Goal: Information Seeking & Learning: Learn about a topic

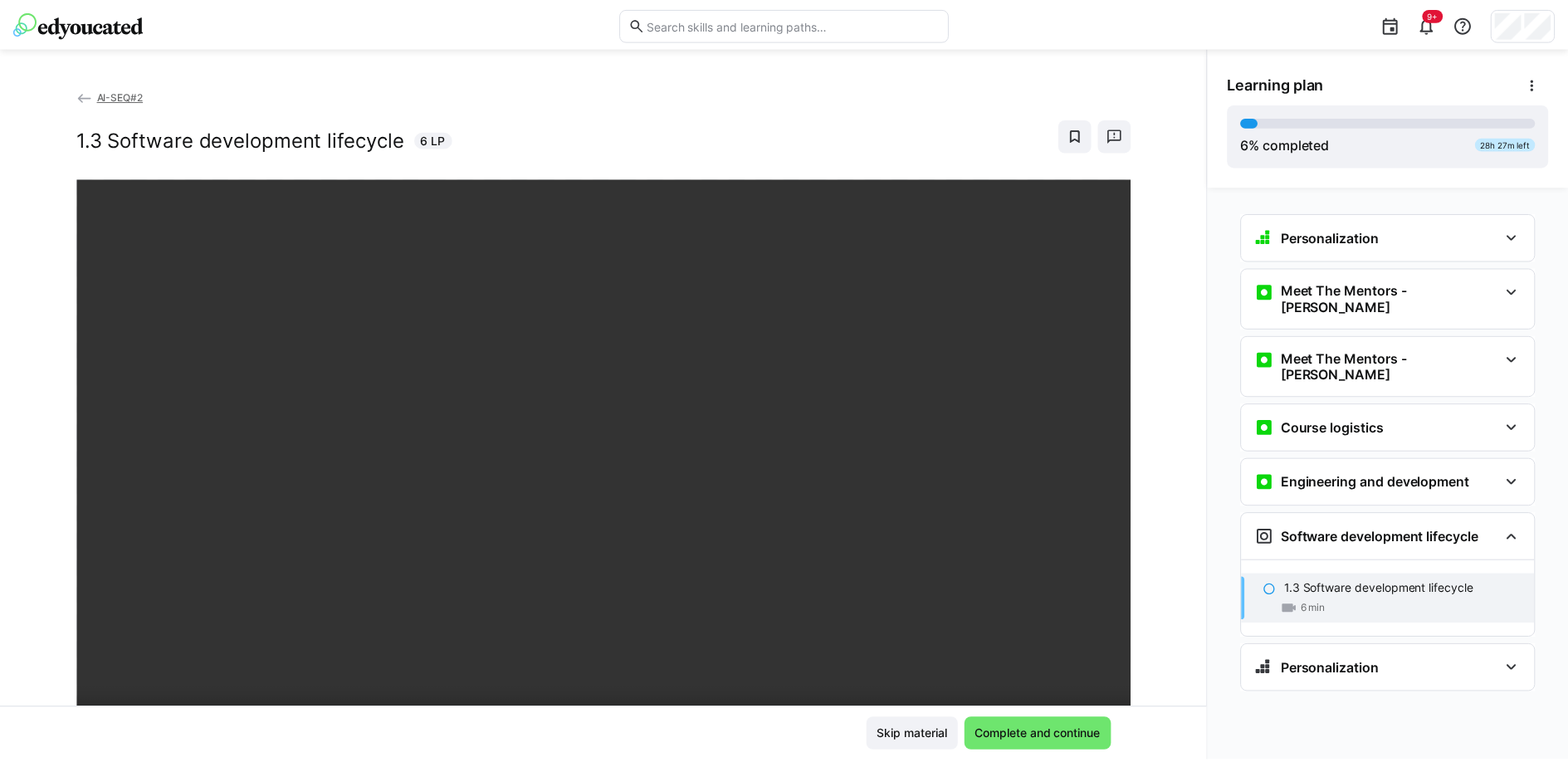
scroll to position [62, 0]
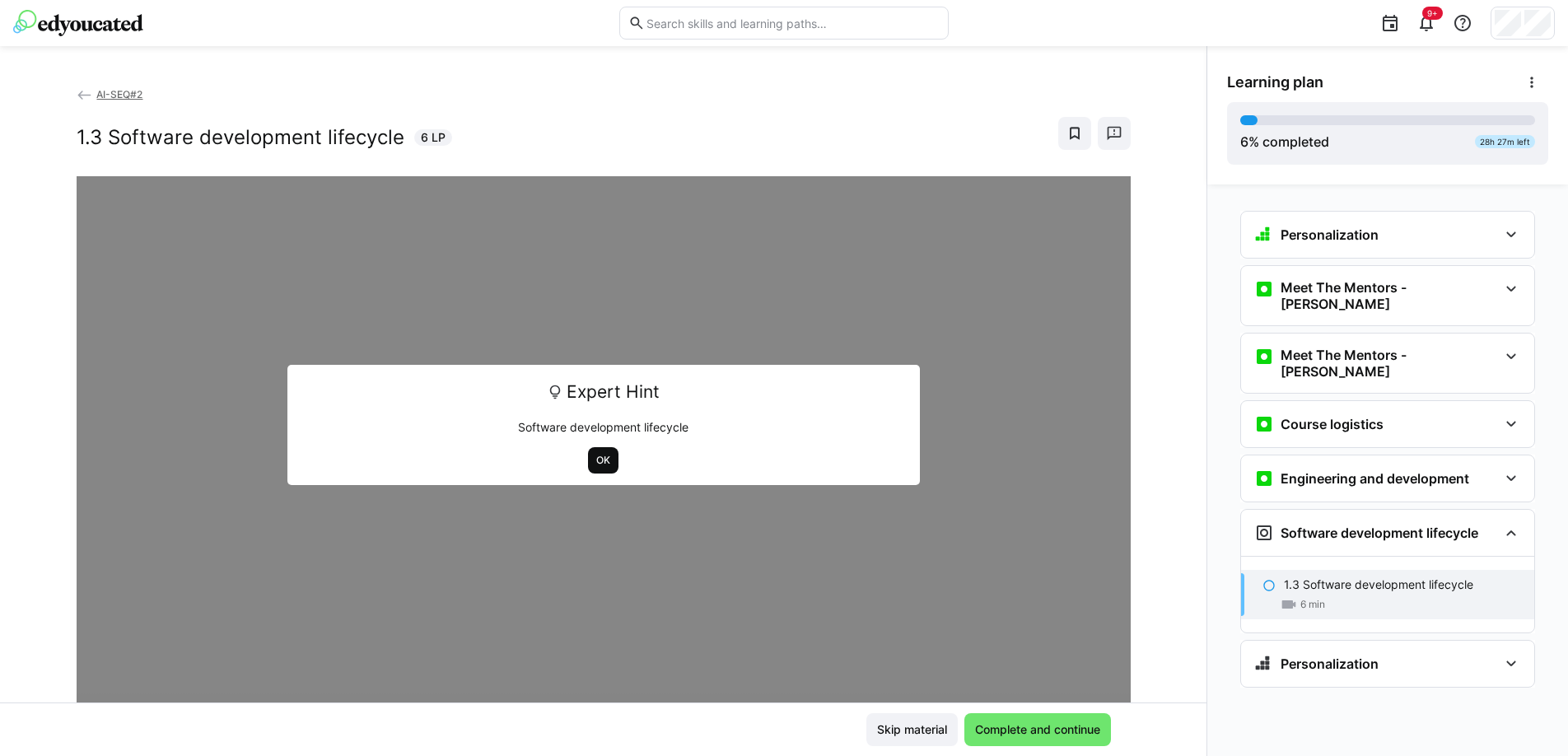
click at [604, 462] on span "OK" at bounding box center [604, 461] width 17 height 14
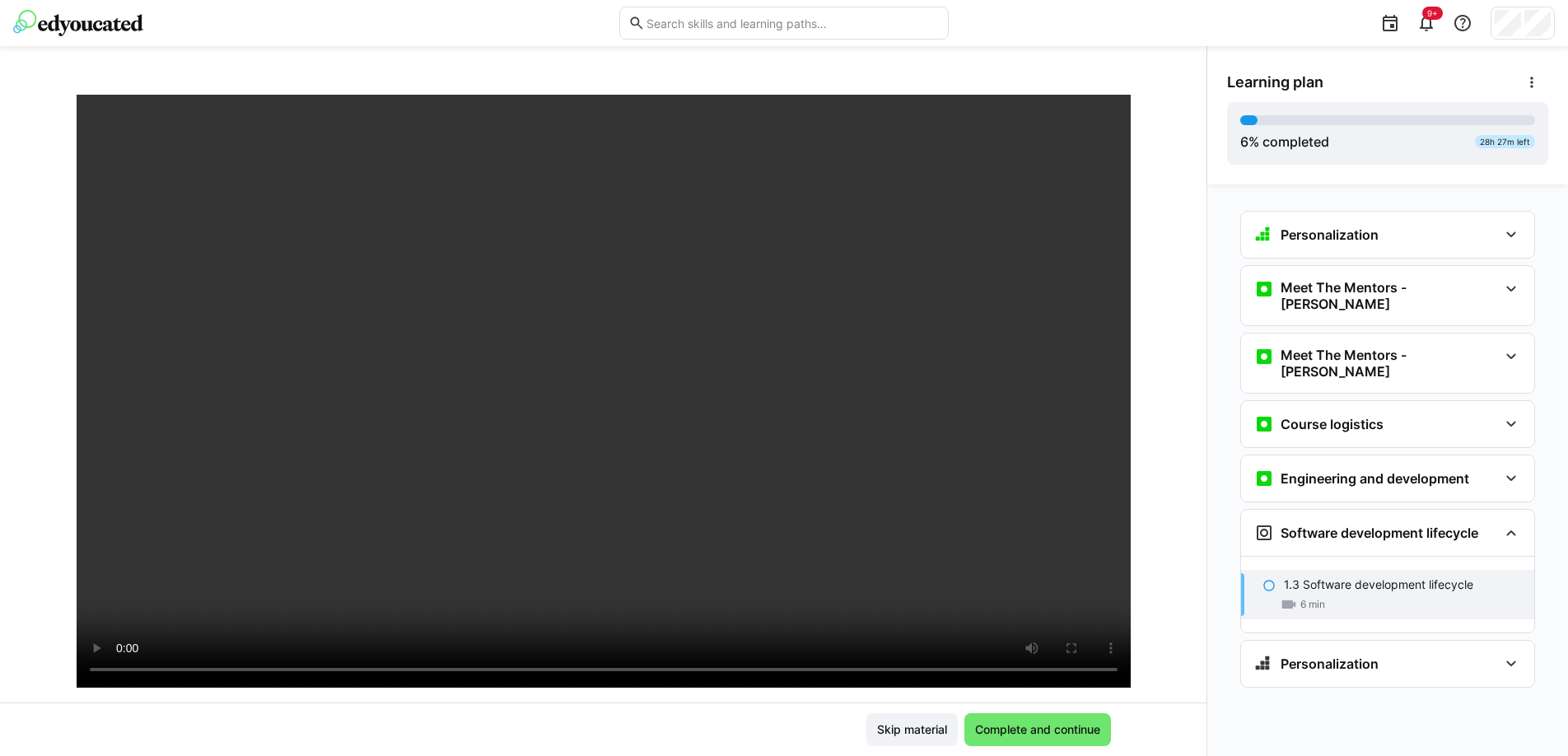
scroll to position [97, 0]
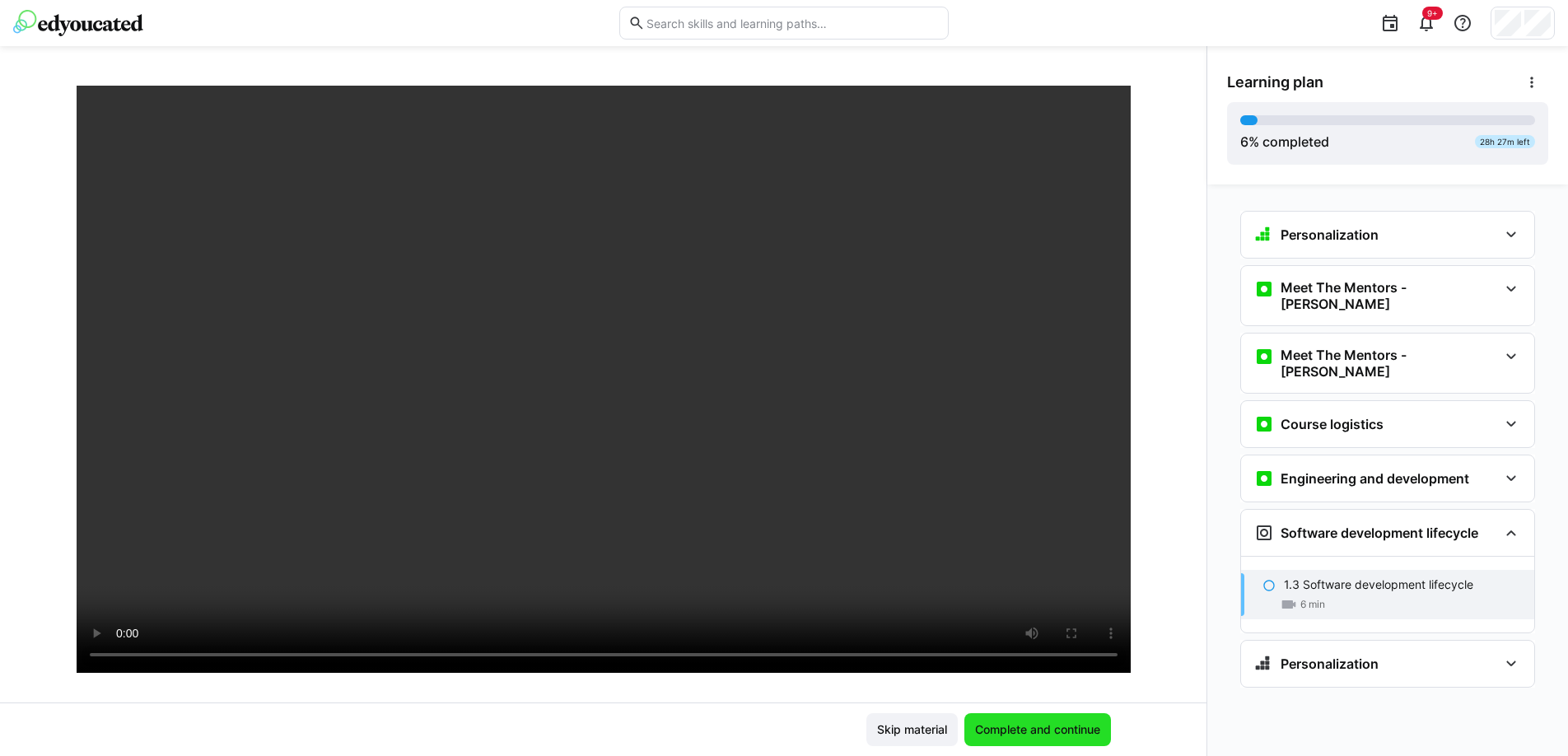
click at [1077, 732] on span "Complete and continue" at bounding box center [1037, 729] width 130 height 16
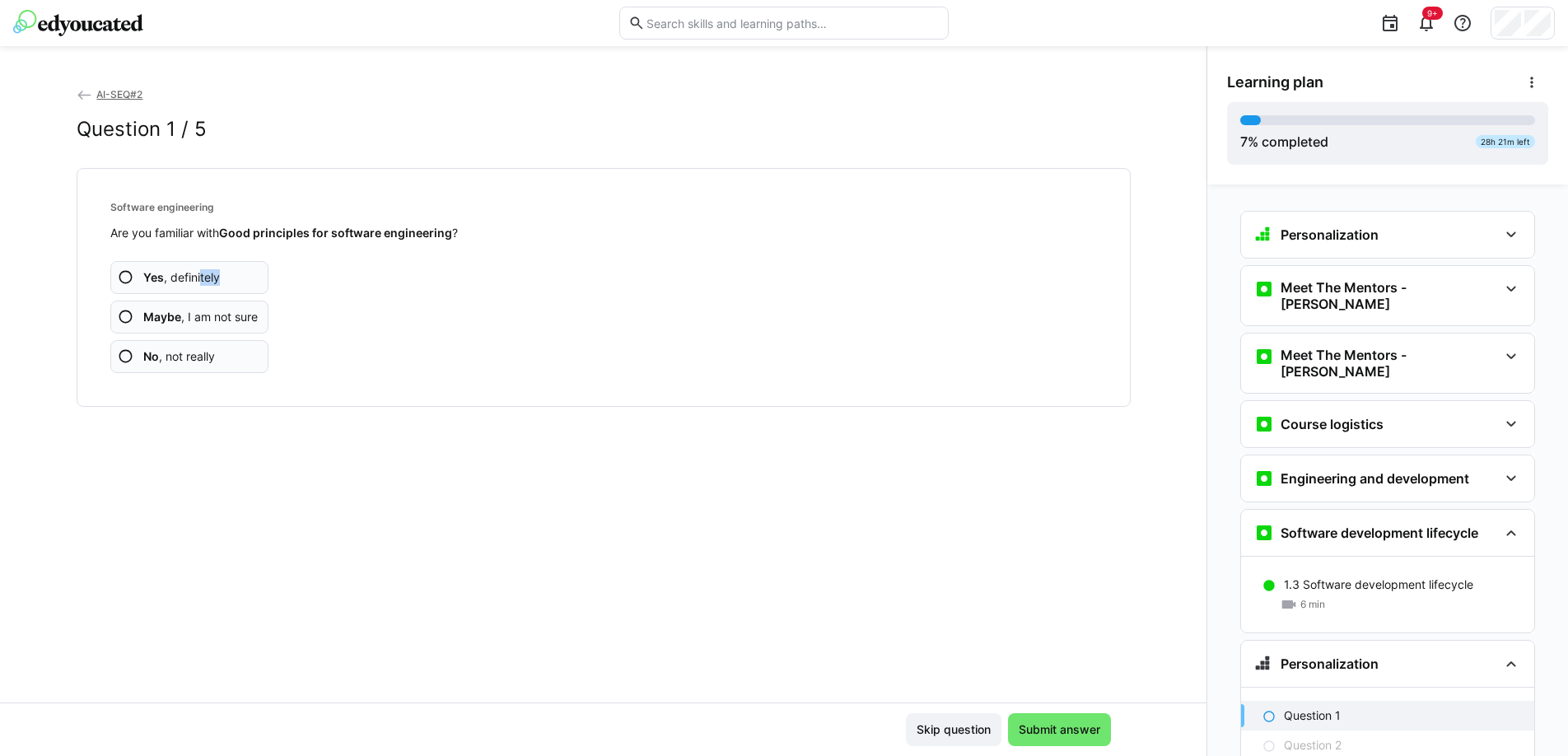
drag, startPoint x: 198, startPoint y: 278, endPoint x: 284, endPoint y: 272, distance: 86.2
click at [328, 291] on div "Yes , definitely Maybe , I am not sure No , not really" at bounding box center [604, 306] width 986 height 132
click at [237, 277] on app-assessment-question-radio "Yes , definitely" at bounding box center [189, 277] width 159 height 33
click at [204, 364] on app-assessment-question-radio "No , not really" at bounding box center [189, 356] width 159 height 33
click at [233, 359] on app-assessment-question-radio "No , not really" at bounding box center [189, 356] width 159 height 33
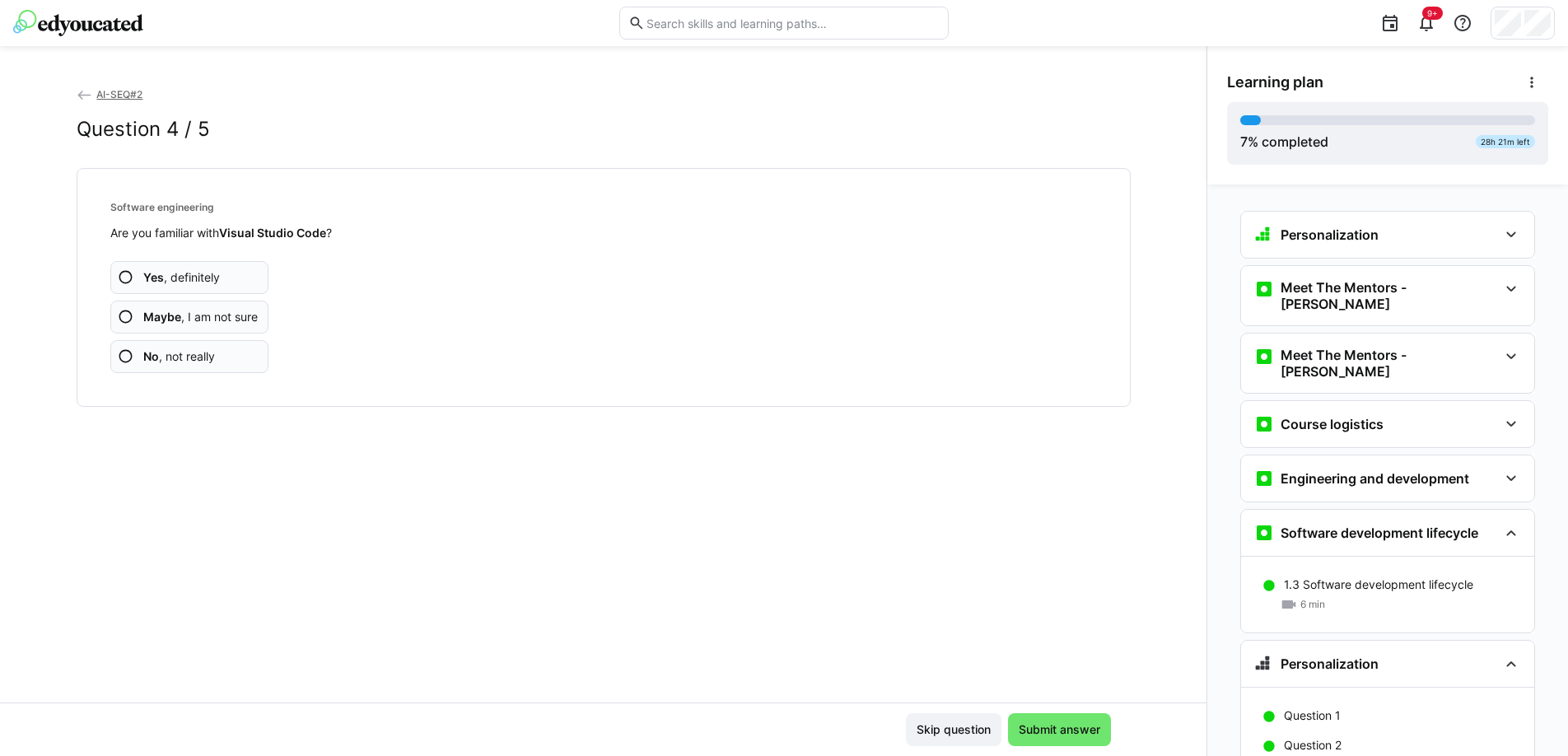
click at [205, 359] on span "No , not really" at bounding box center [179, 356] width 71 height 16
click at [188, 356] on span "No , not really" at bounding box center [179, 356] width 71 height 16
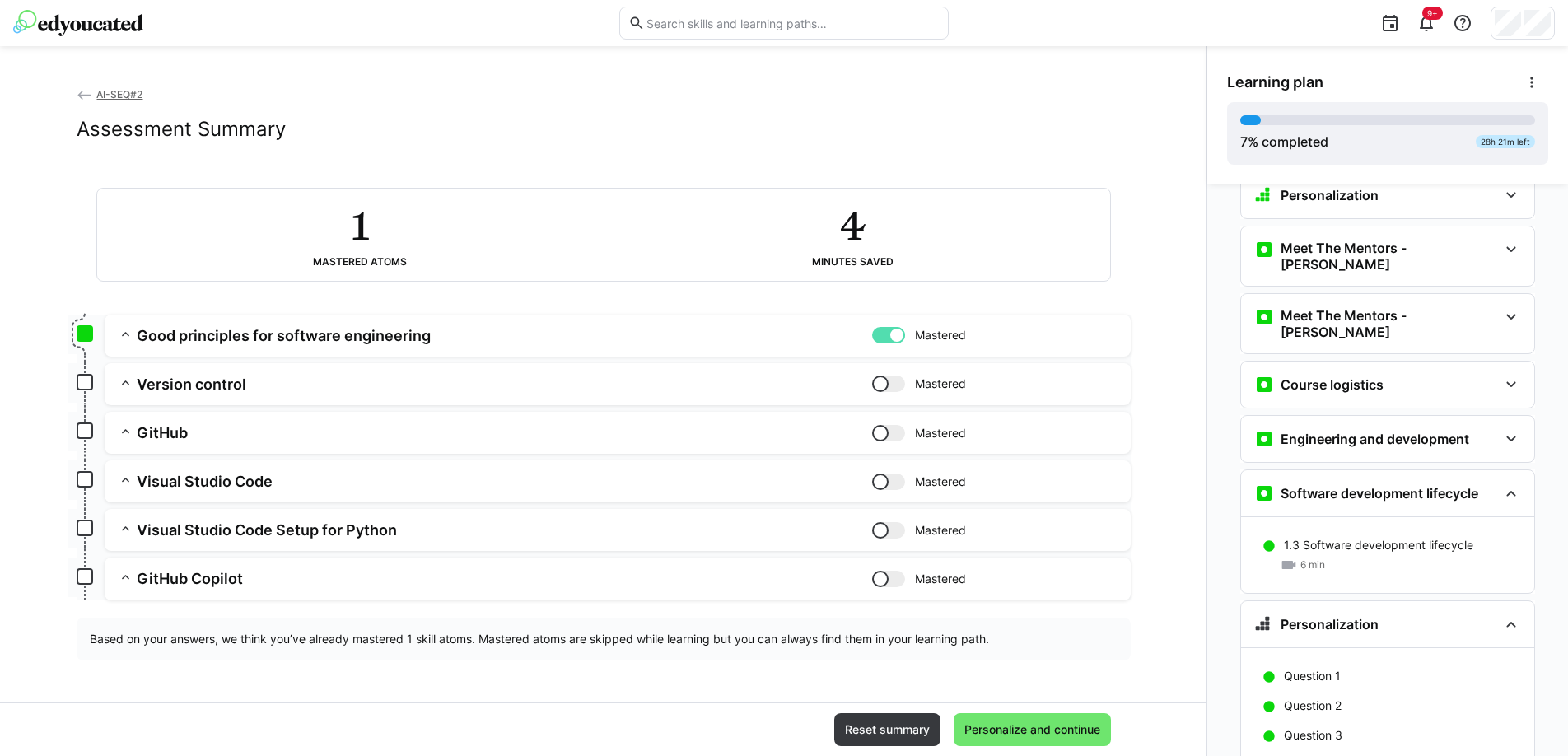
scroll to position [161, 0]
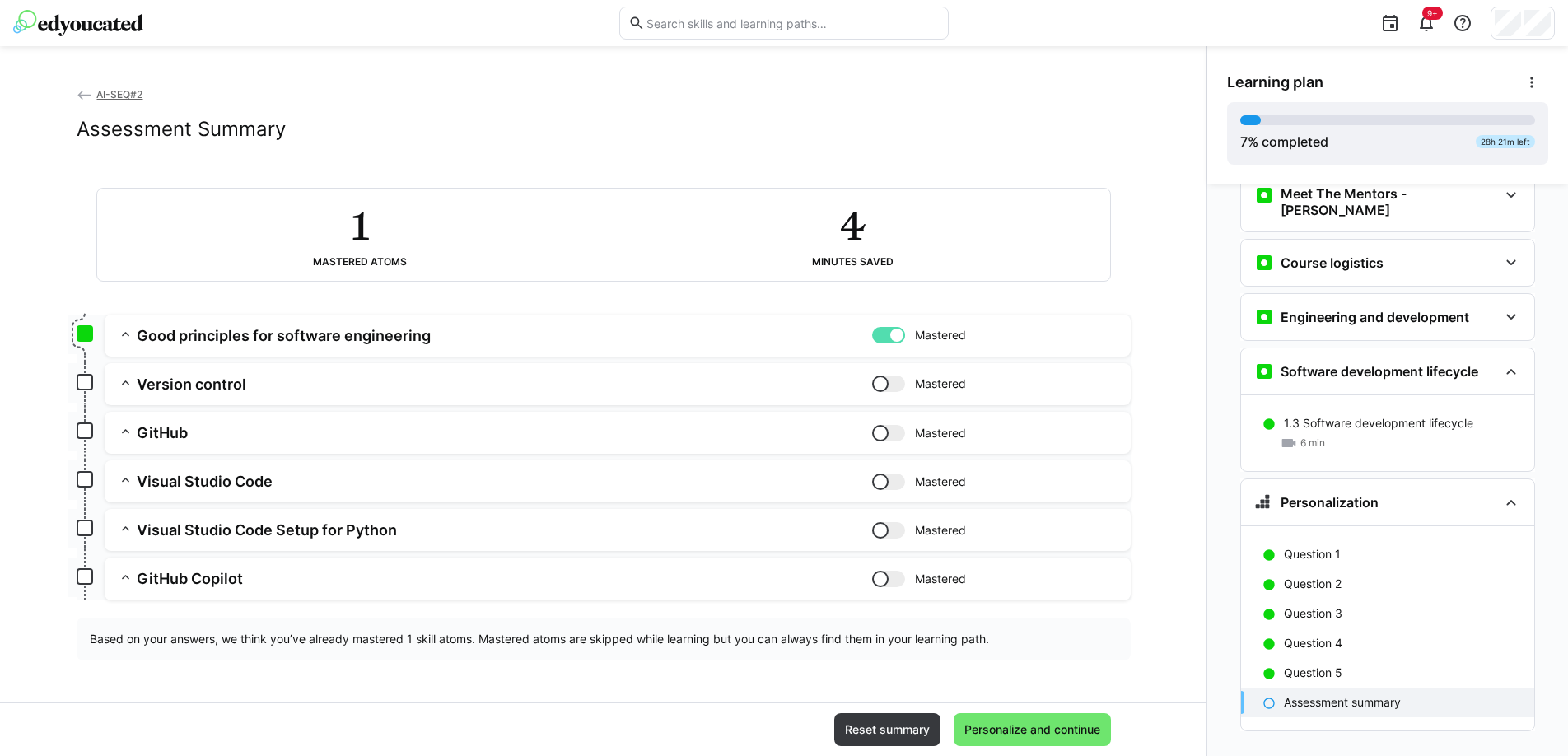
click at [1301, 694] on p "Assessment summary" at bounding box center [1343, 702] width 117 height 16
click at [992, 730] on span "Personalize and continue" at bounding box center [1032, 729] width 141 height 16
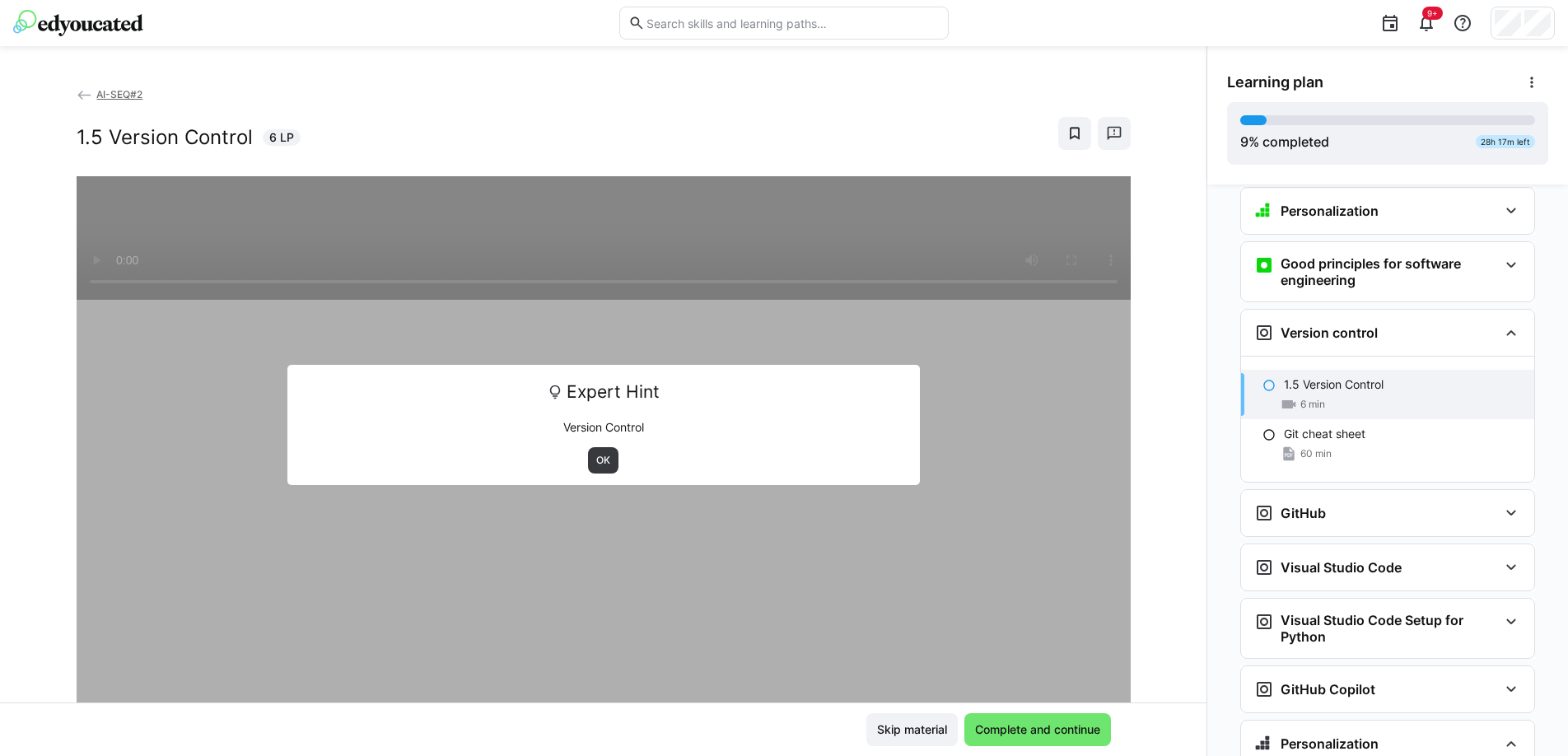
scroll to position [551, 0]
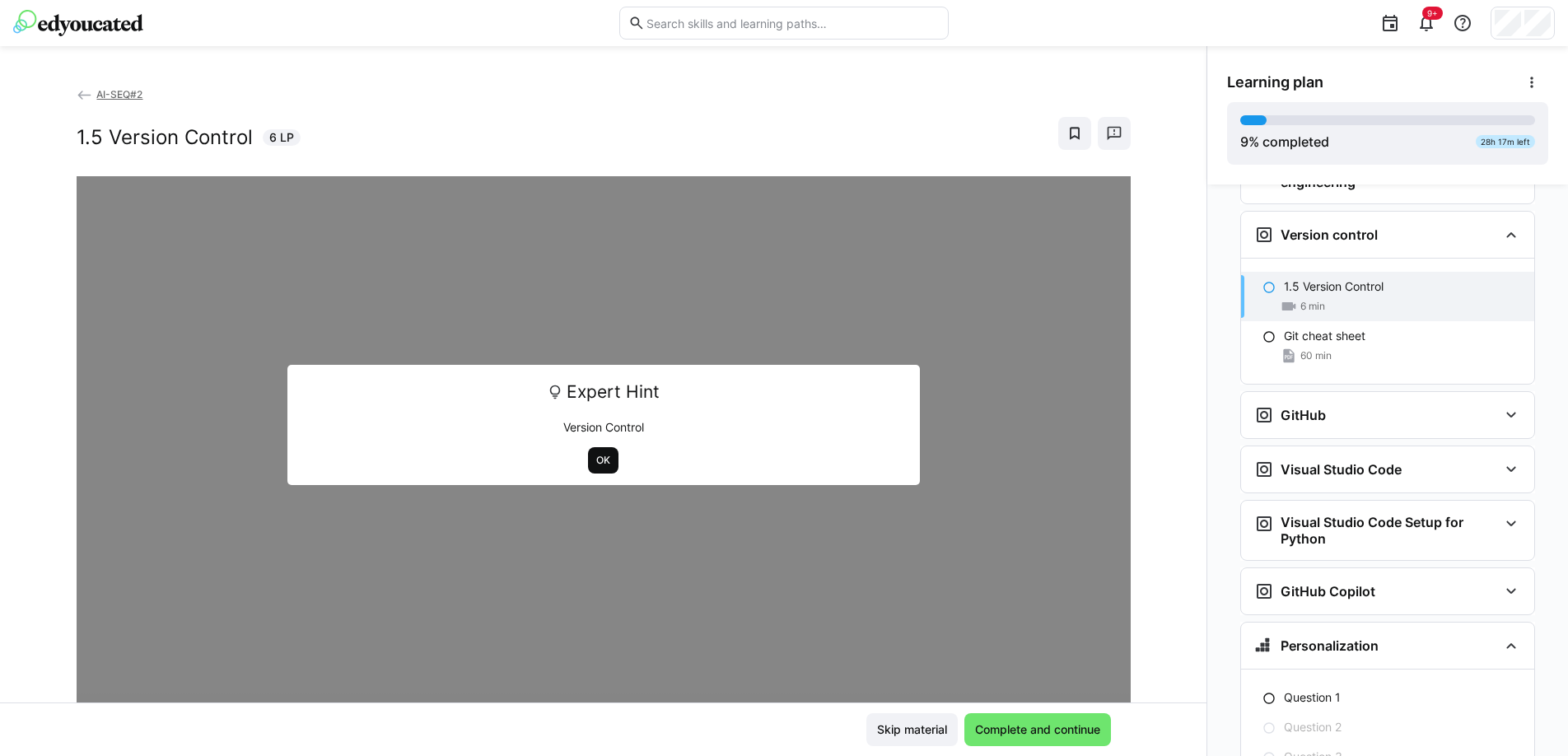
click at [601, 460] on span "OK" at bounding box center [604, 461] width 17 height 14
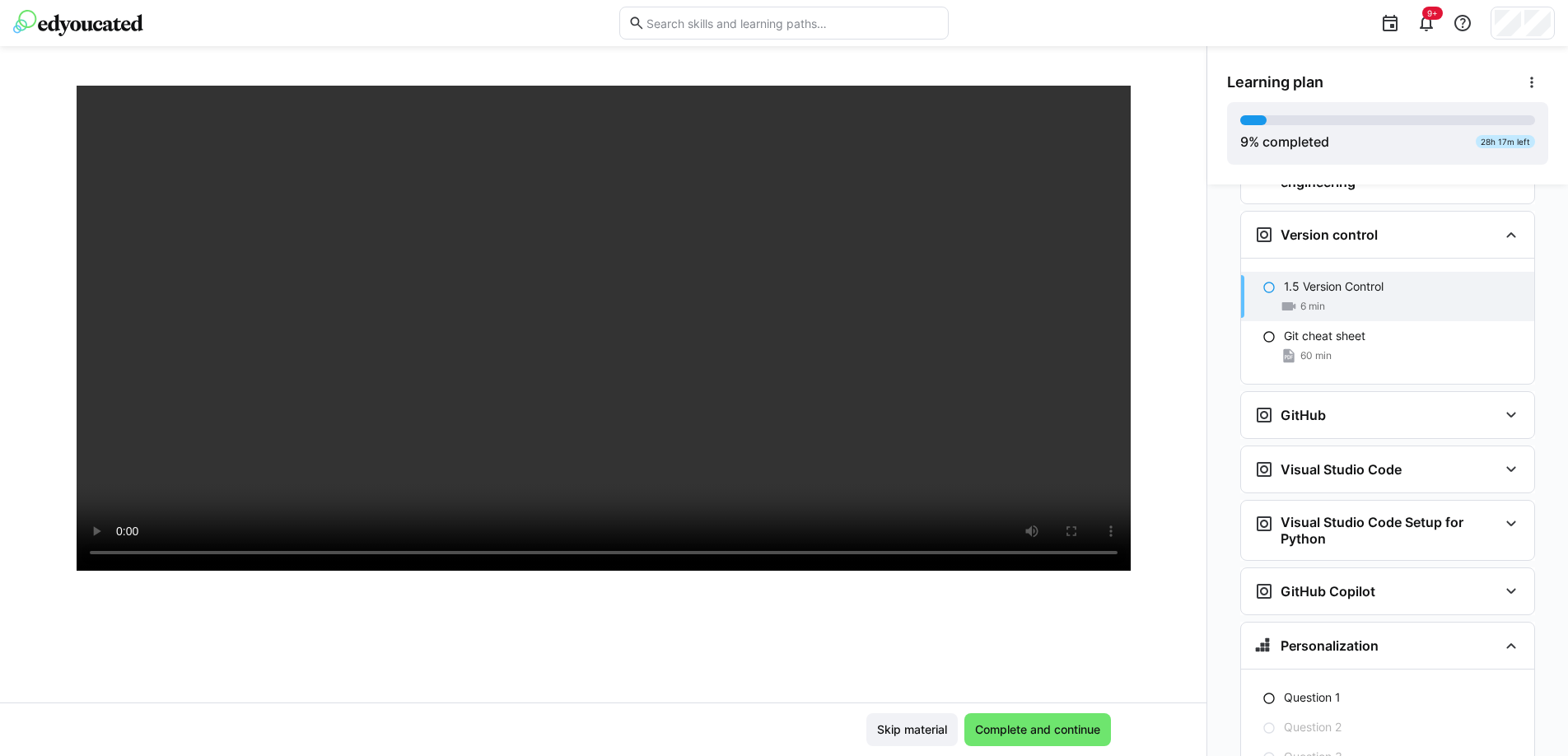
scroll to position [174, 0]
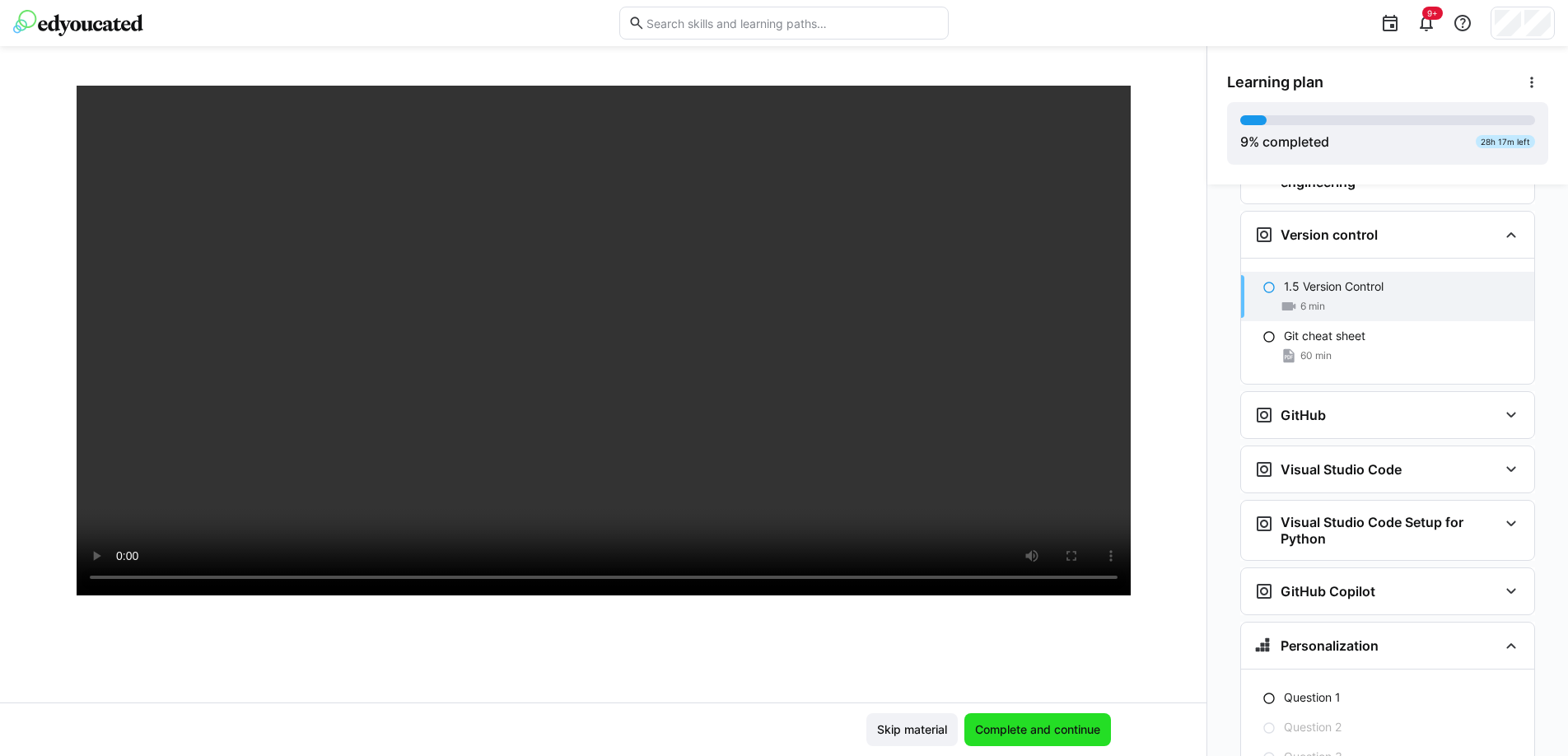
click at [999, 727] on span "Complete and continue" at bounding box center [1037, 729] width 130 height 16
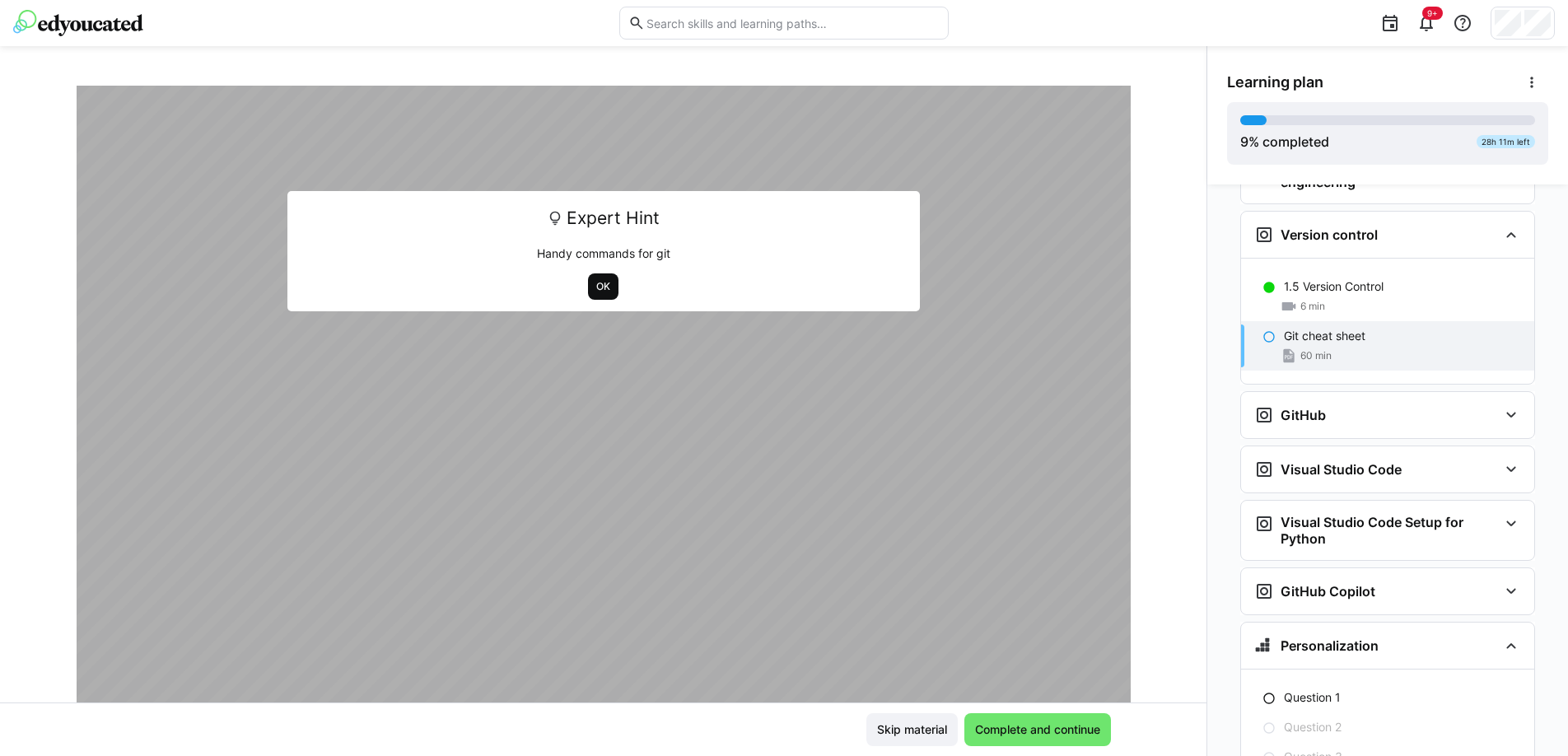
click at [599, 291] on span "OK" at bounding box center [604, 287] width 17 height 14
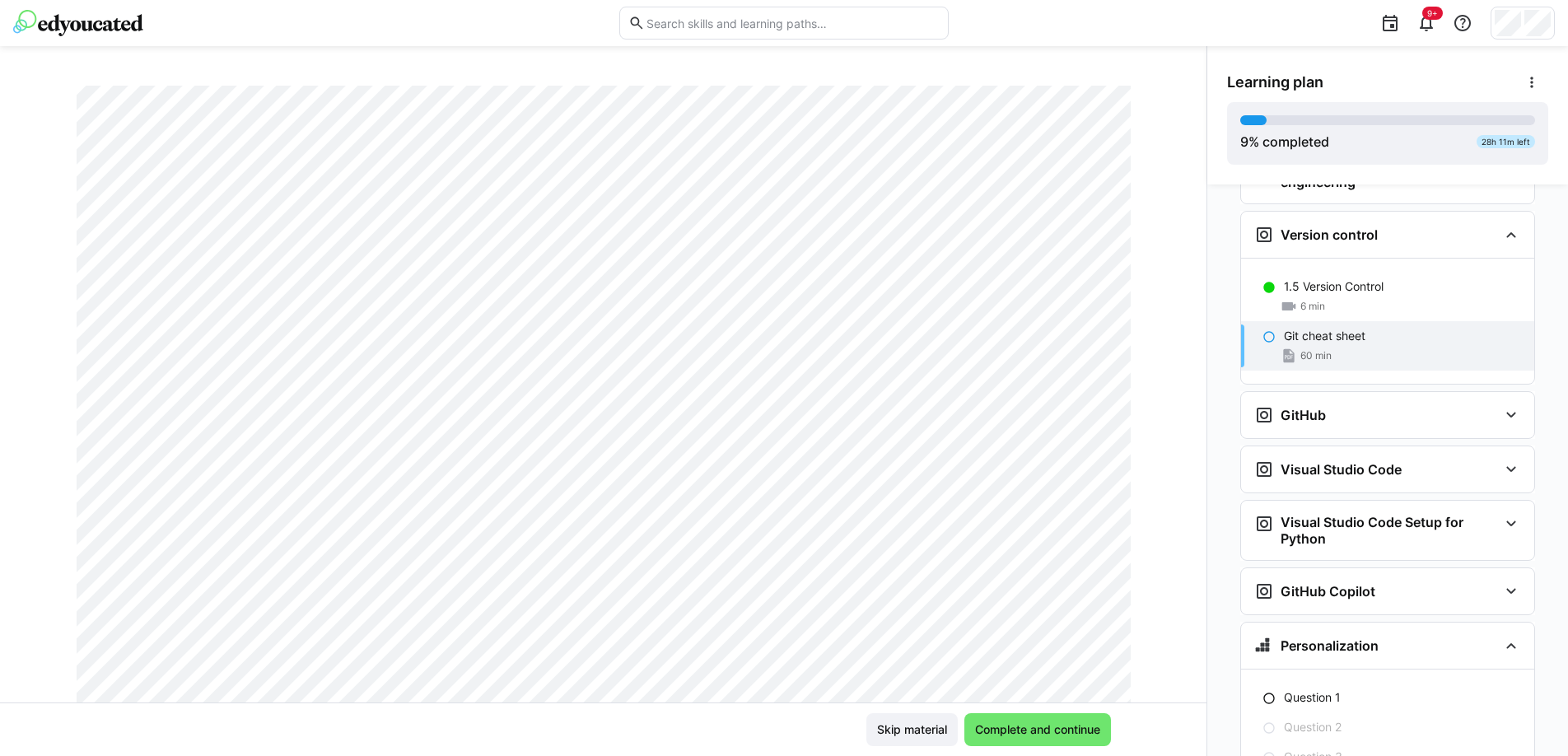
scroll to position [0, 0]
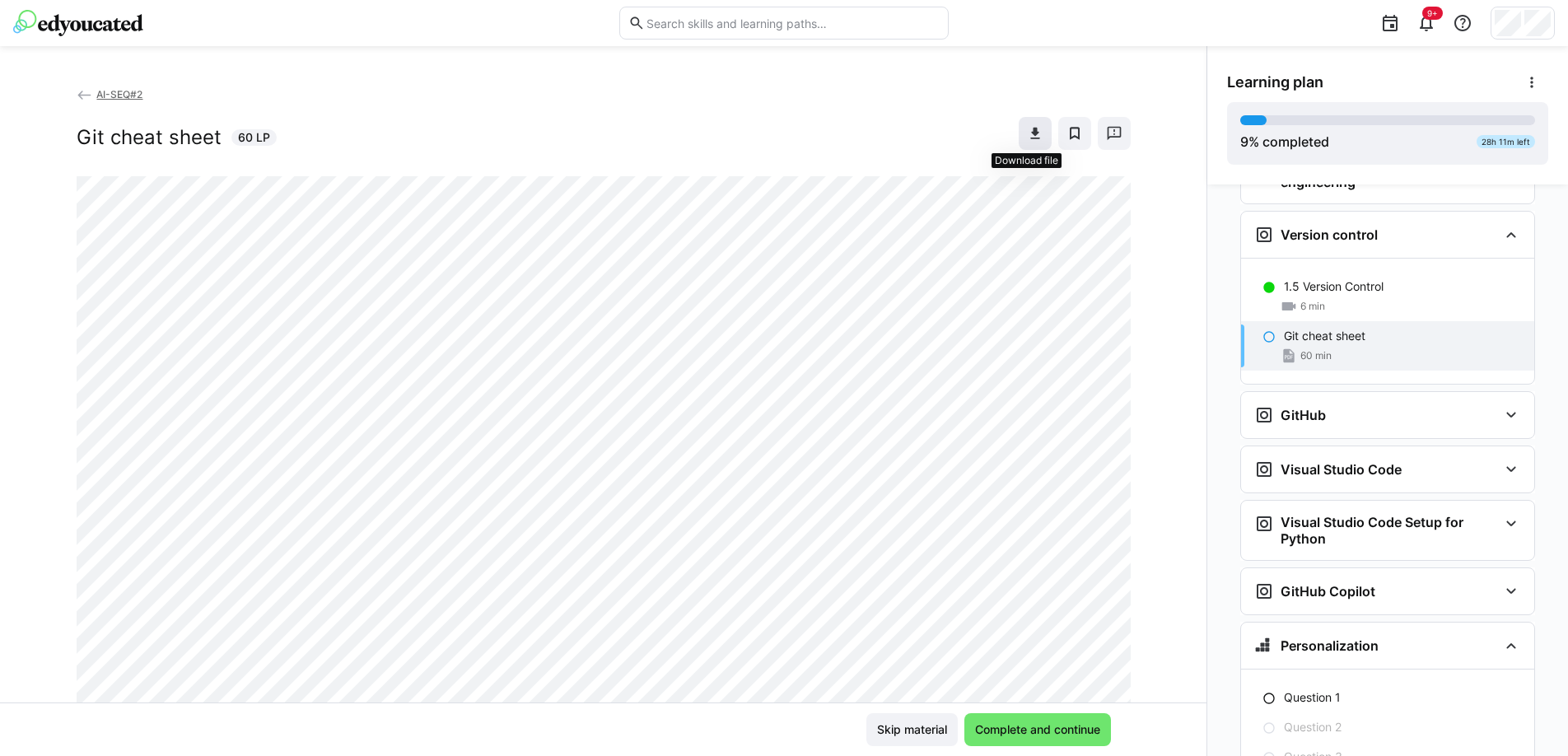
click at [1029, 133] on eds-icon at bounding box center [1035, 132] width 16 height 16
click at [1020, 730] on span "Complete and continue" at bounding box center [1037, 729] width 130 height 16
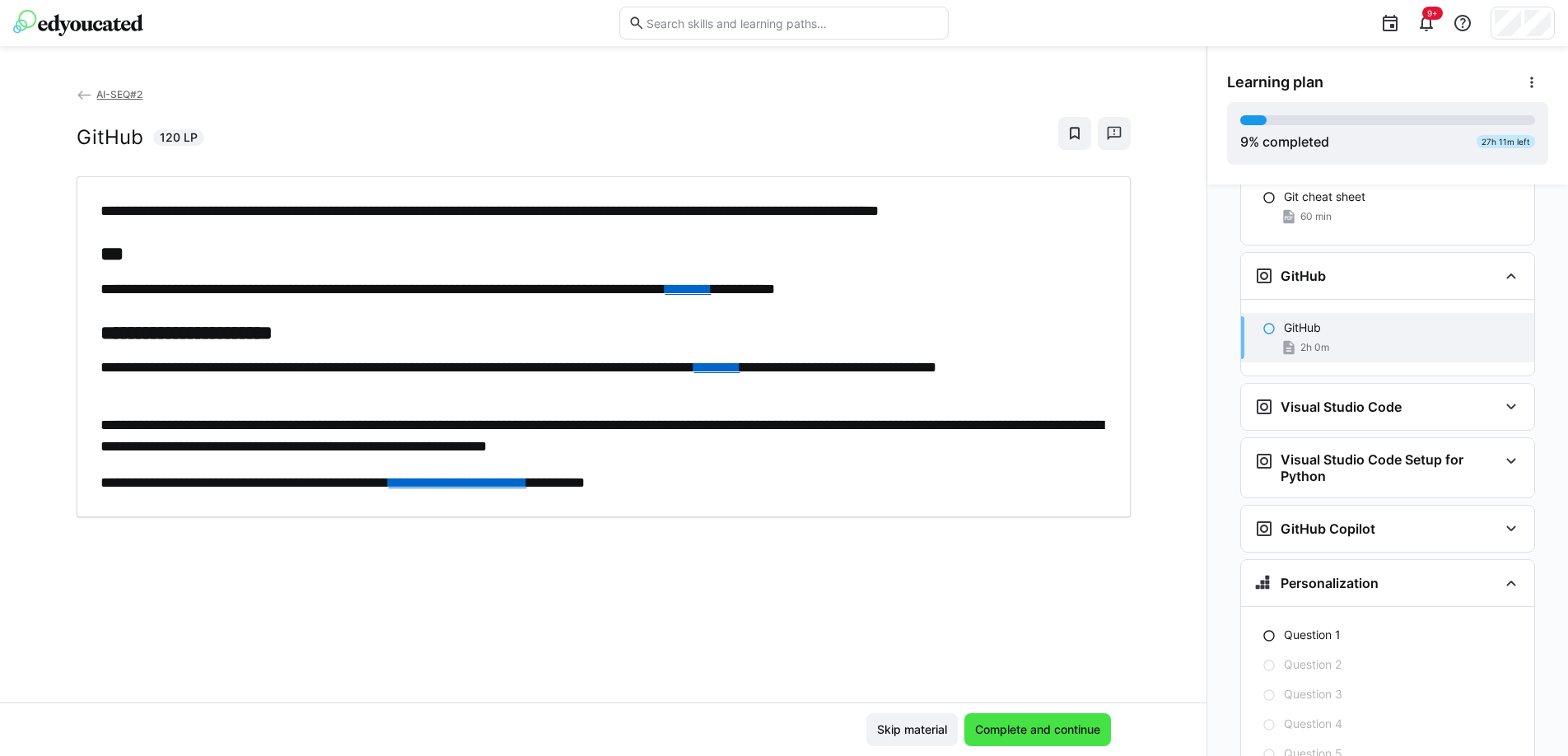
scroll to position [694, 0]
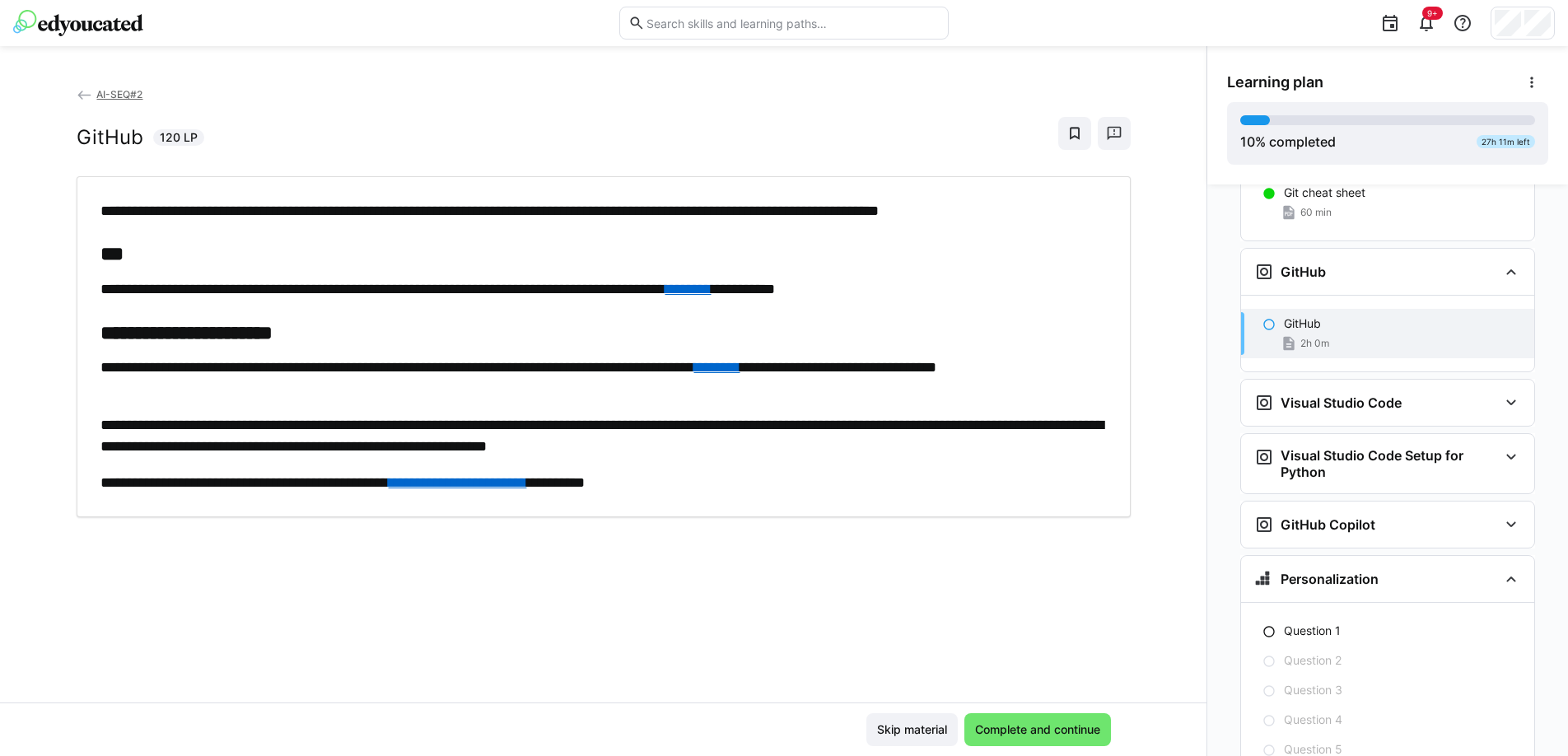
click at [513, 477] on link "**********" at bounding box center [458, 482] width 138 height 14
click at [1044, 722] on span "Complete and continue" at bounding box center [1037, 729] width 130 height 16
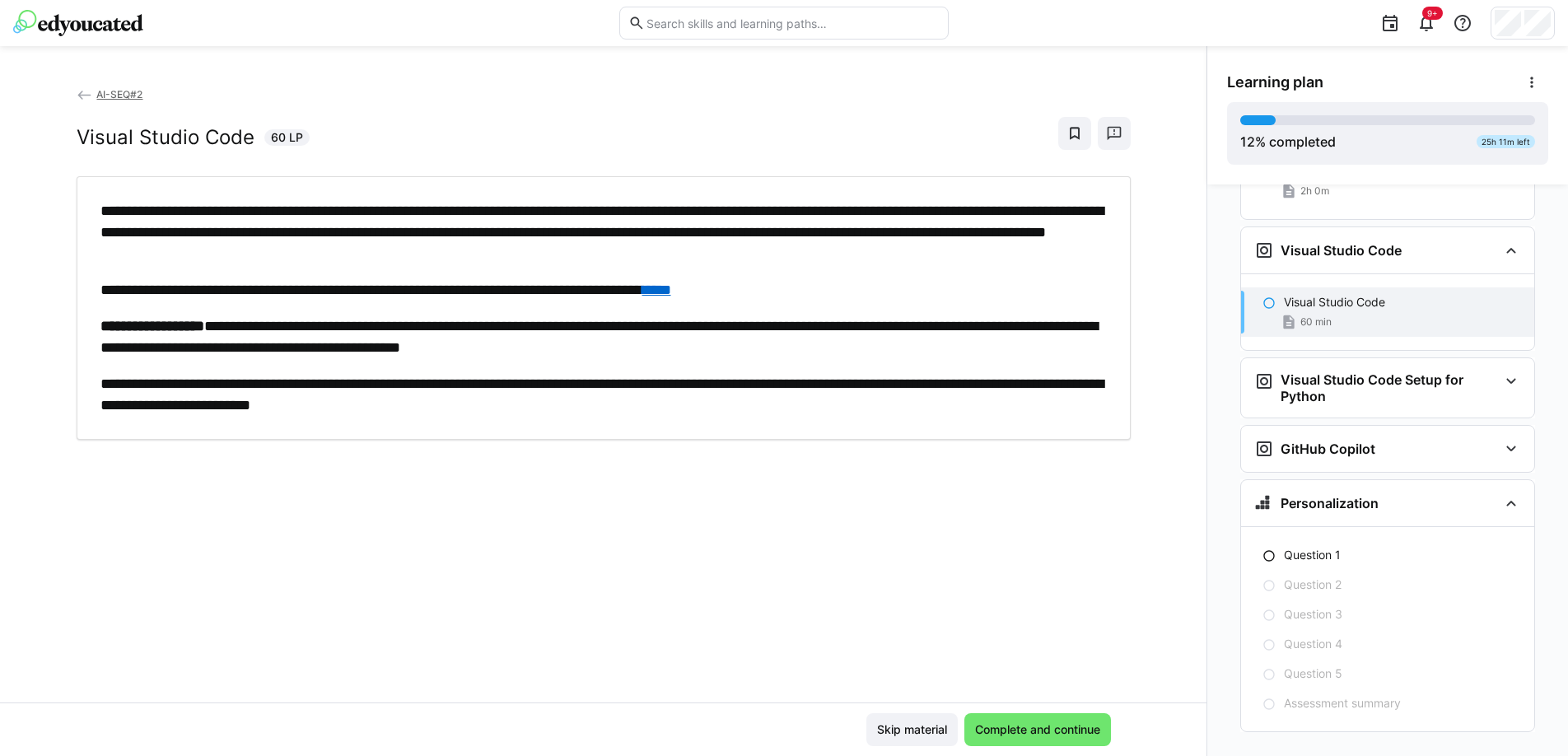
scroll to position [847, 0]
click at [1328, 287] on div "Visual Studio Code 60 min" at bounding box center [1387, 311] width 293 height 49
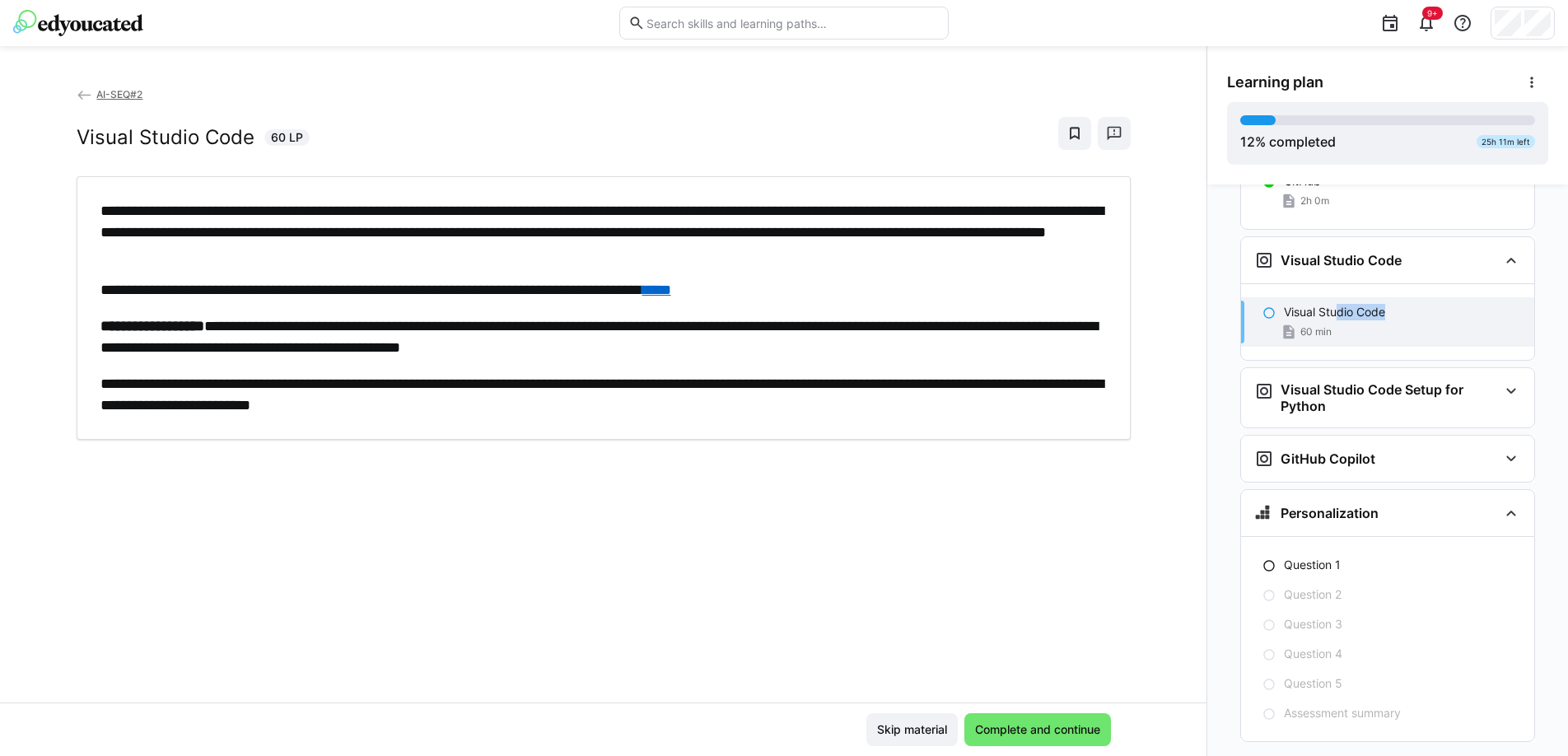
scroll to position [822, 0]
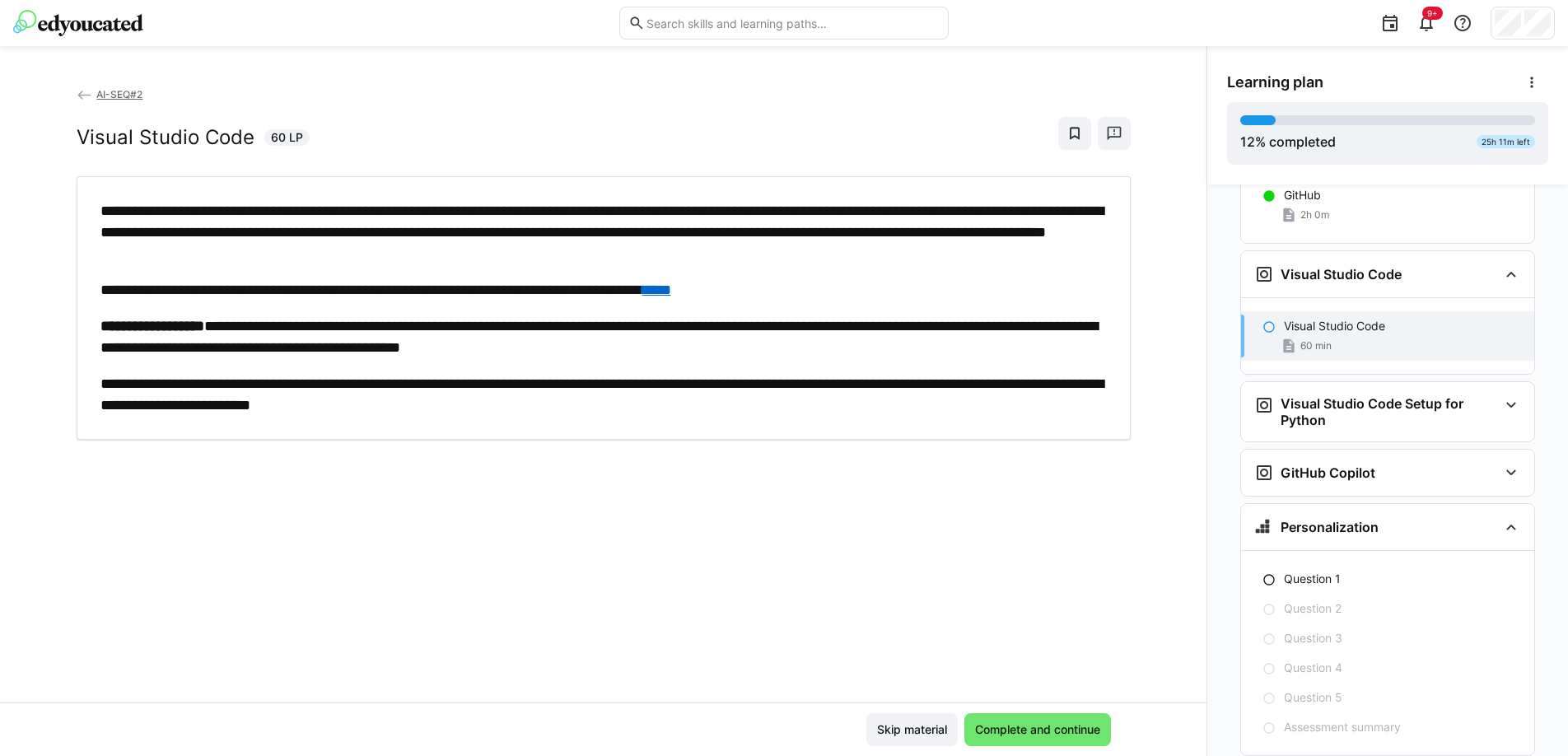
click at [1262, 320] on eds-icon at bounding box center [1269, 327] width 14 height 14
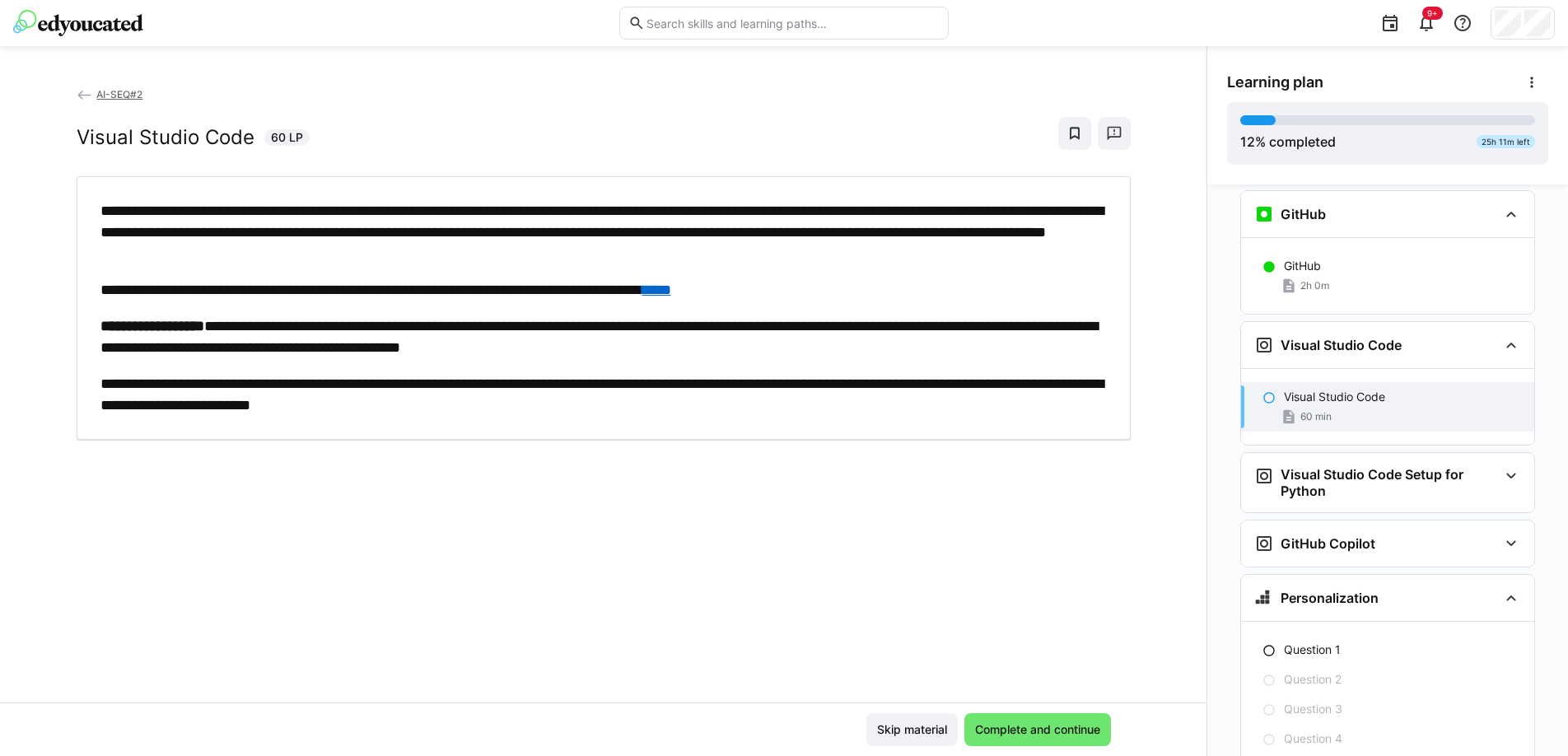
scroll to position [667, 0]
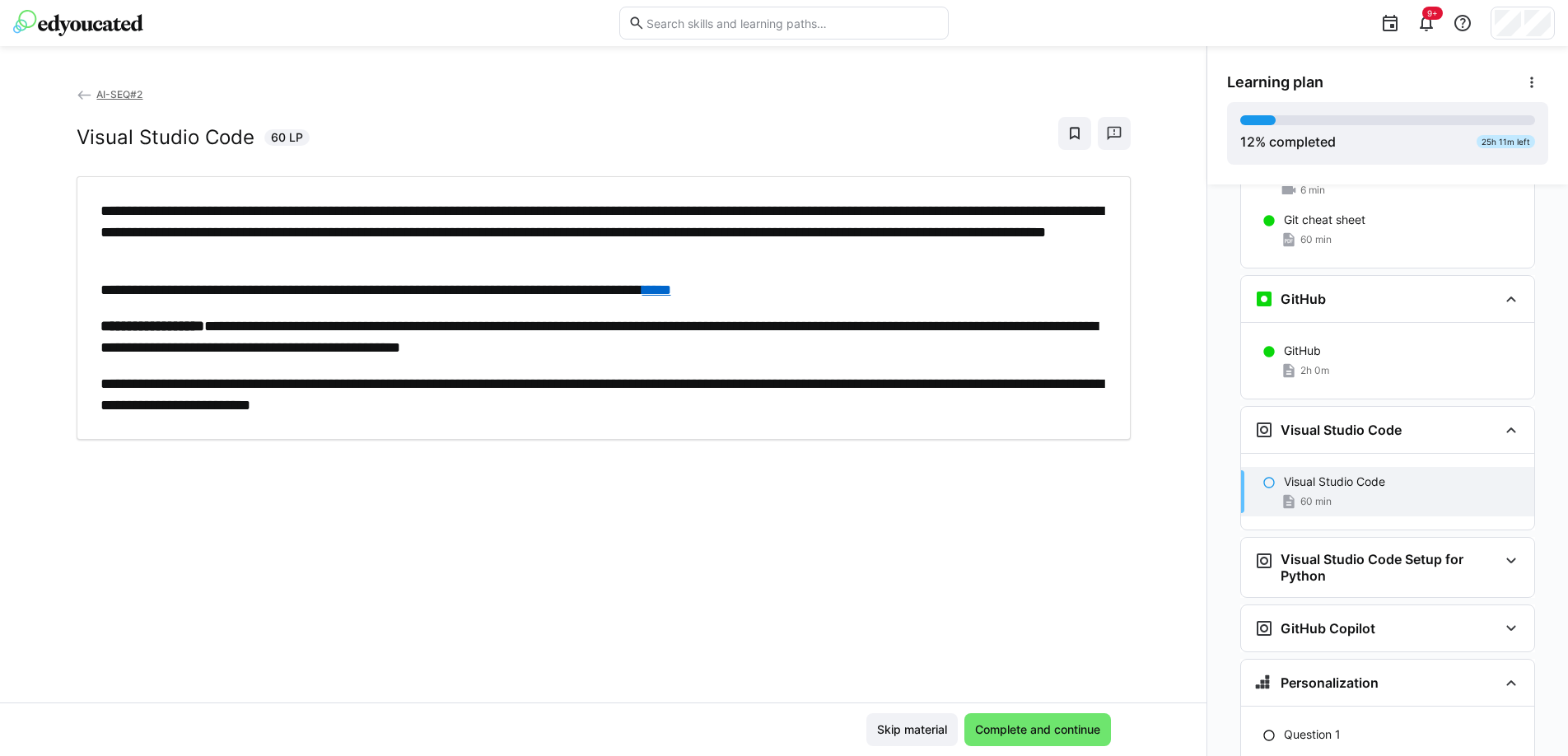
click at [1326, 493] on div "60 min" at bounding box center [1402, 501] width 237 height 16
drag, startPoint x: 1042, startPoint y: 727, endPoint x: 819, endPoint y: 587, distance: 263.3
click at [819, 587] on app-classroom-main-layout "**********" at bounding box center [604, 421] width 1207 height 670
click at [1038, 736] on span "Complete and continue" at bounding box center [1037, 729] width 130 height 16
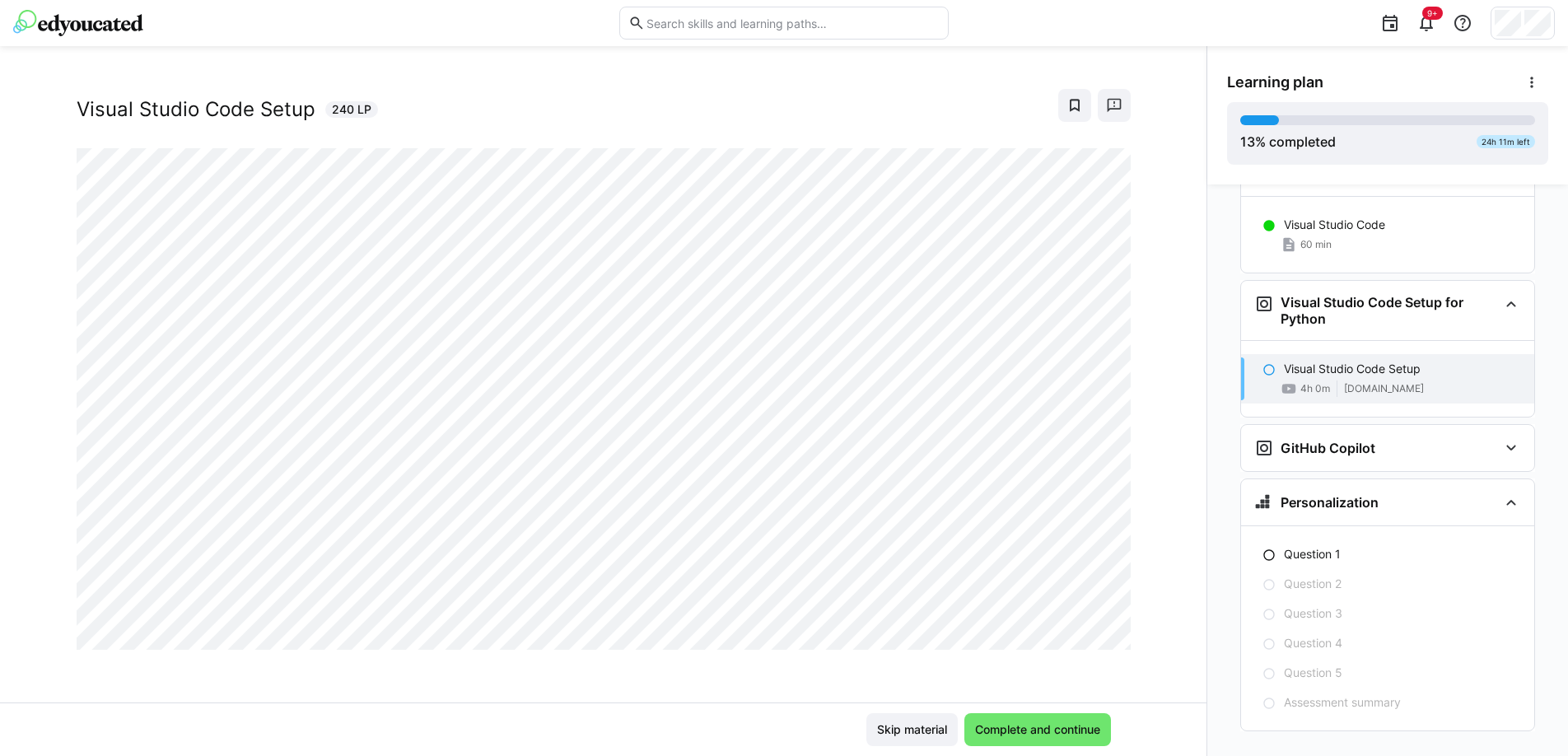
scroll to position [924, 0]
click at [1025, 721] on span "Complete and continue" at bounding box center [1037, 729] width 130 height 16
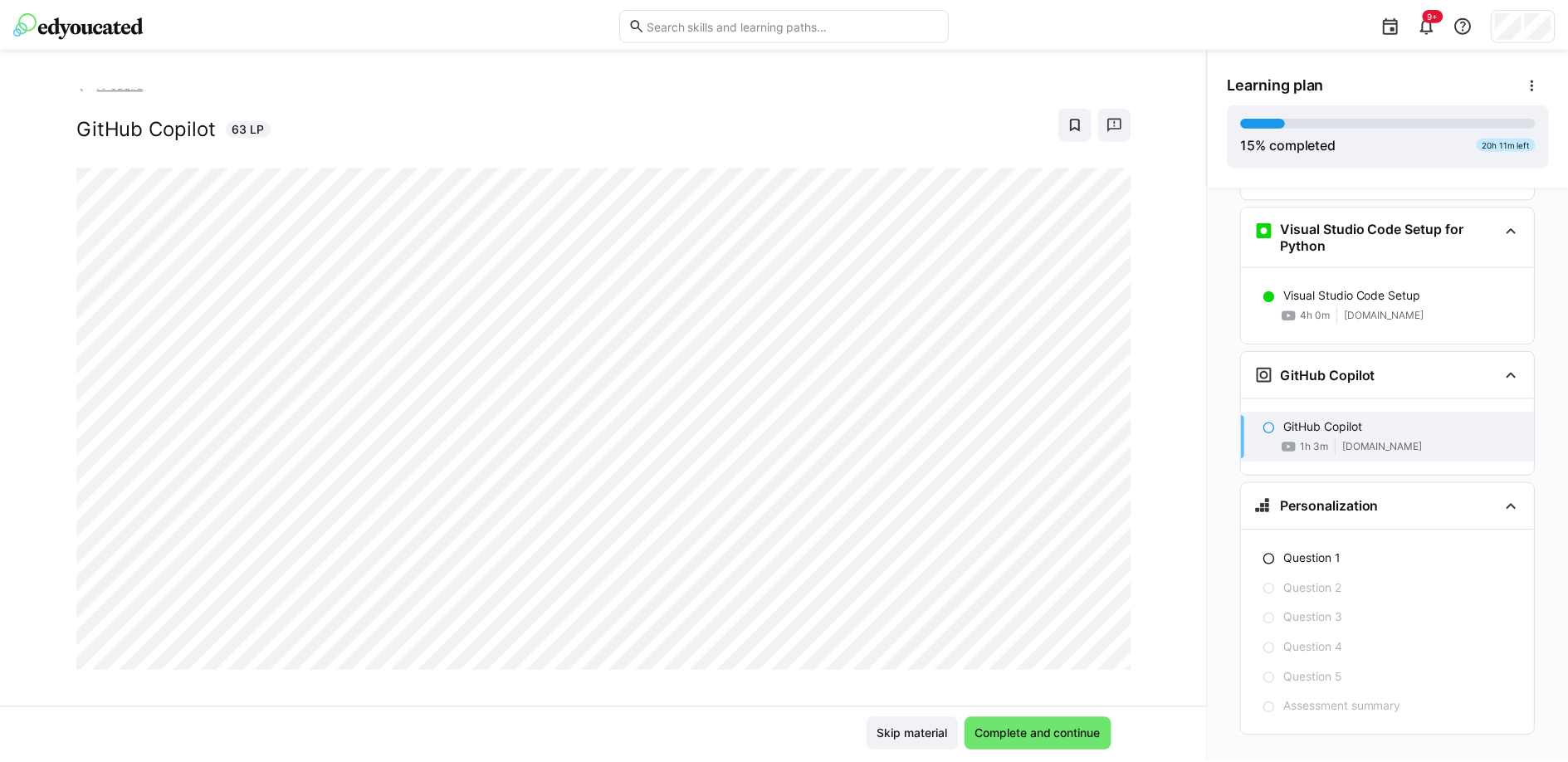
scroll to position [0, 0]
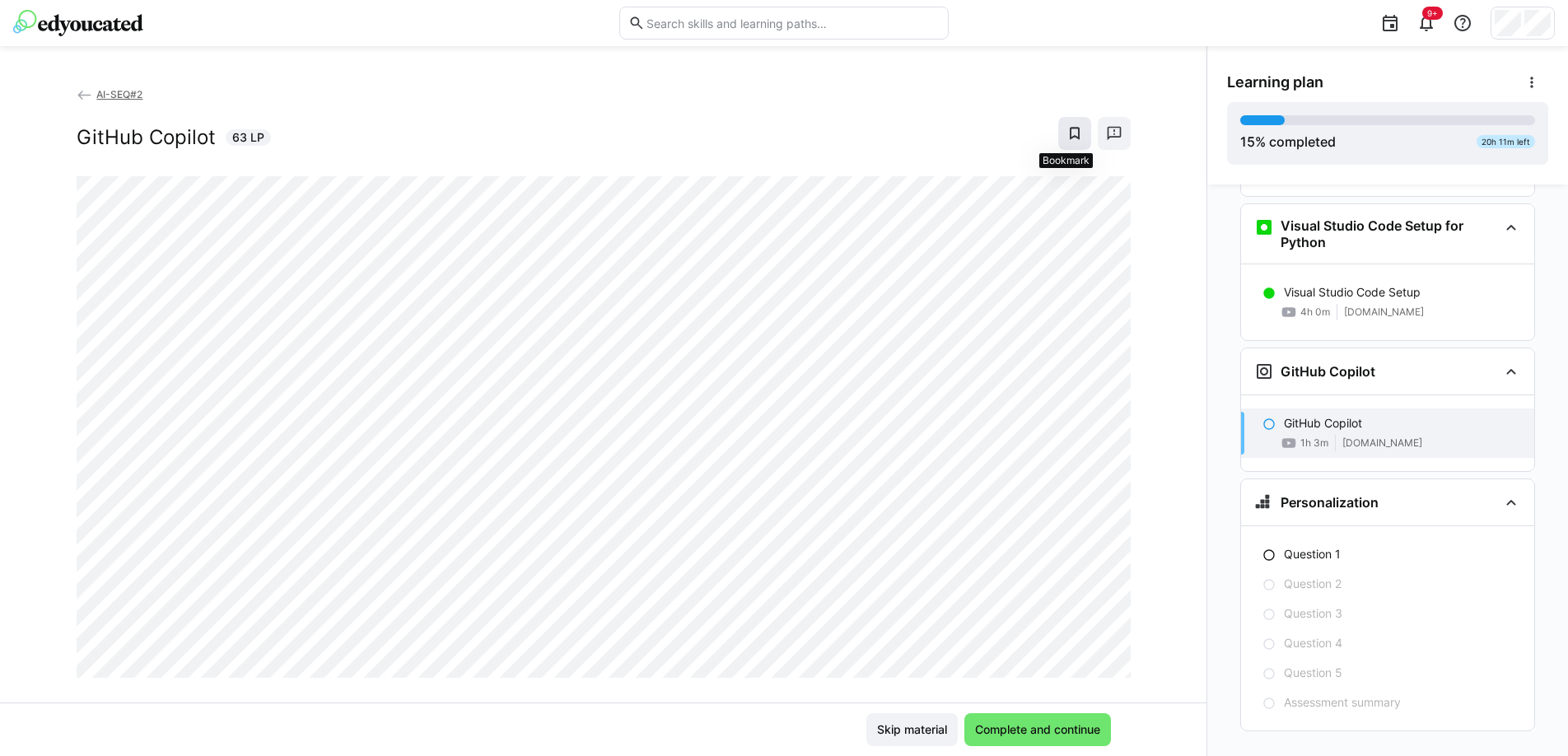
click at [1067, 137] on eds-icon at bounding box center [1075, 132] width 16 height 16
click at [1525, 76] on eds-icon at bounding box center [1531, 81] width 16 height 16
click at [1459, 130] on div "View details" at bounding box center [1468, 126] width 132 height 16
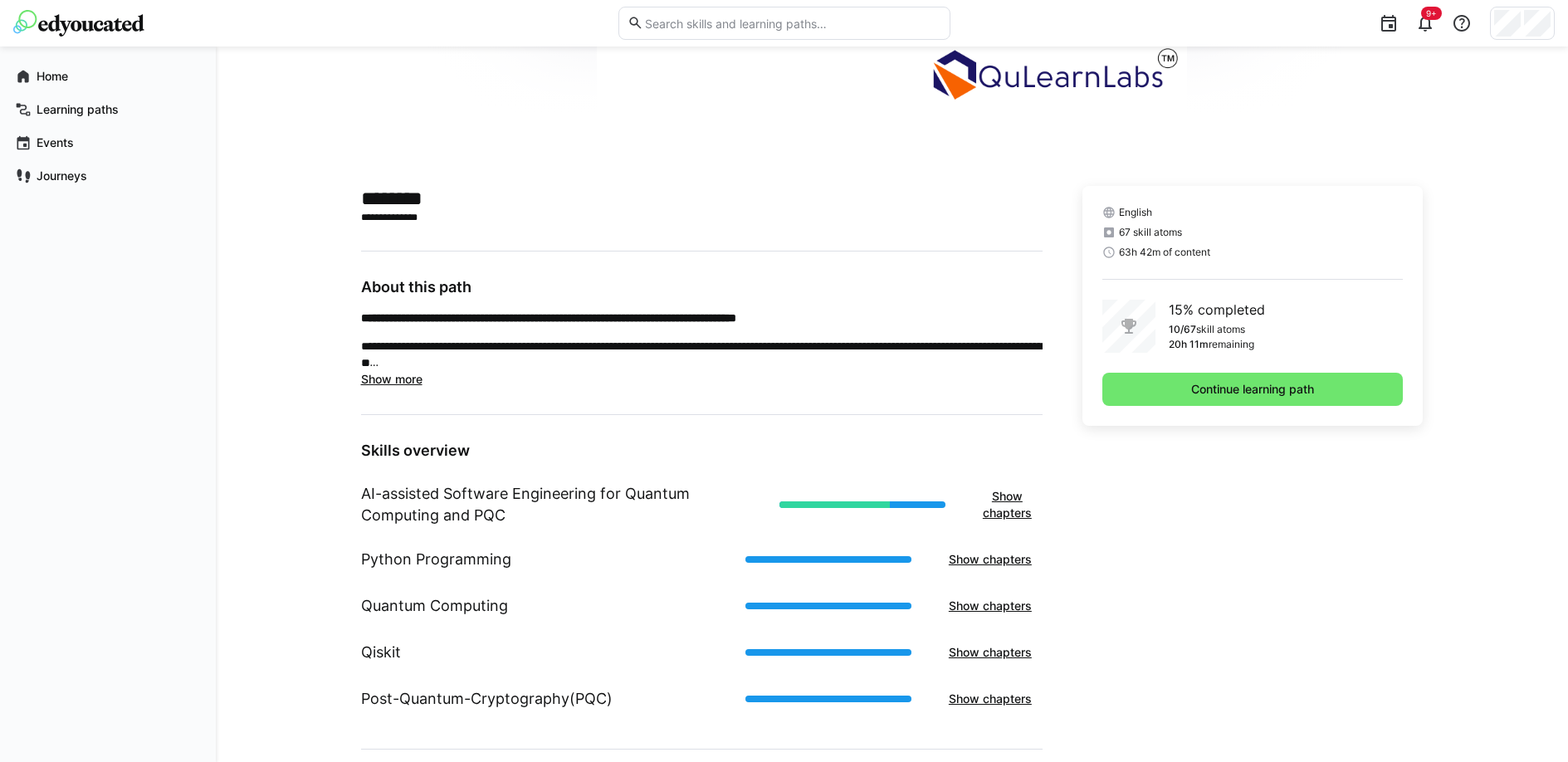
scroll to position [376, 0]
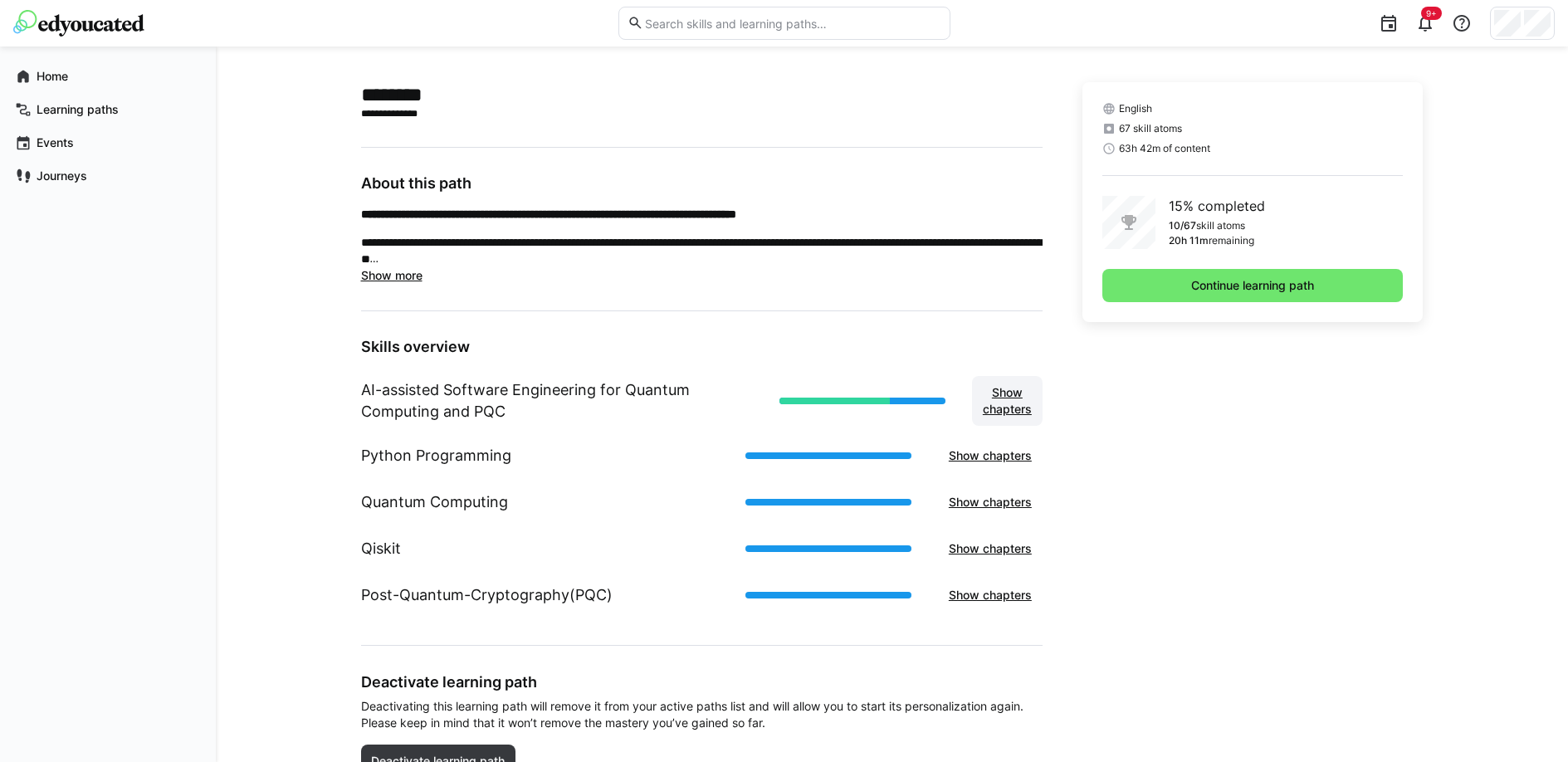
click at [1011, 399] on span "Show chapters" at bounding box center [1007, 400] width 54 height 33
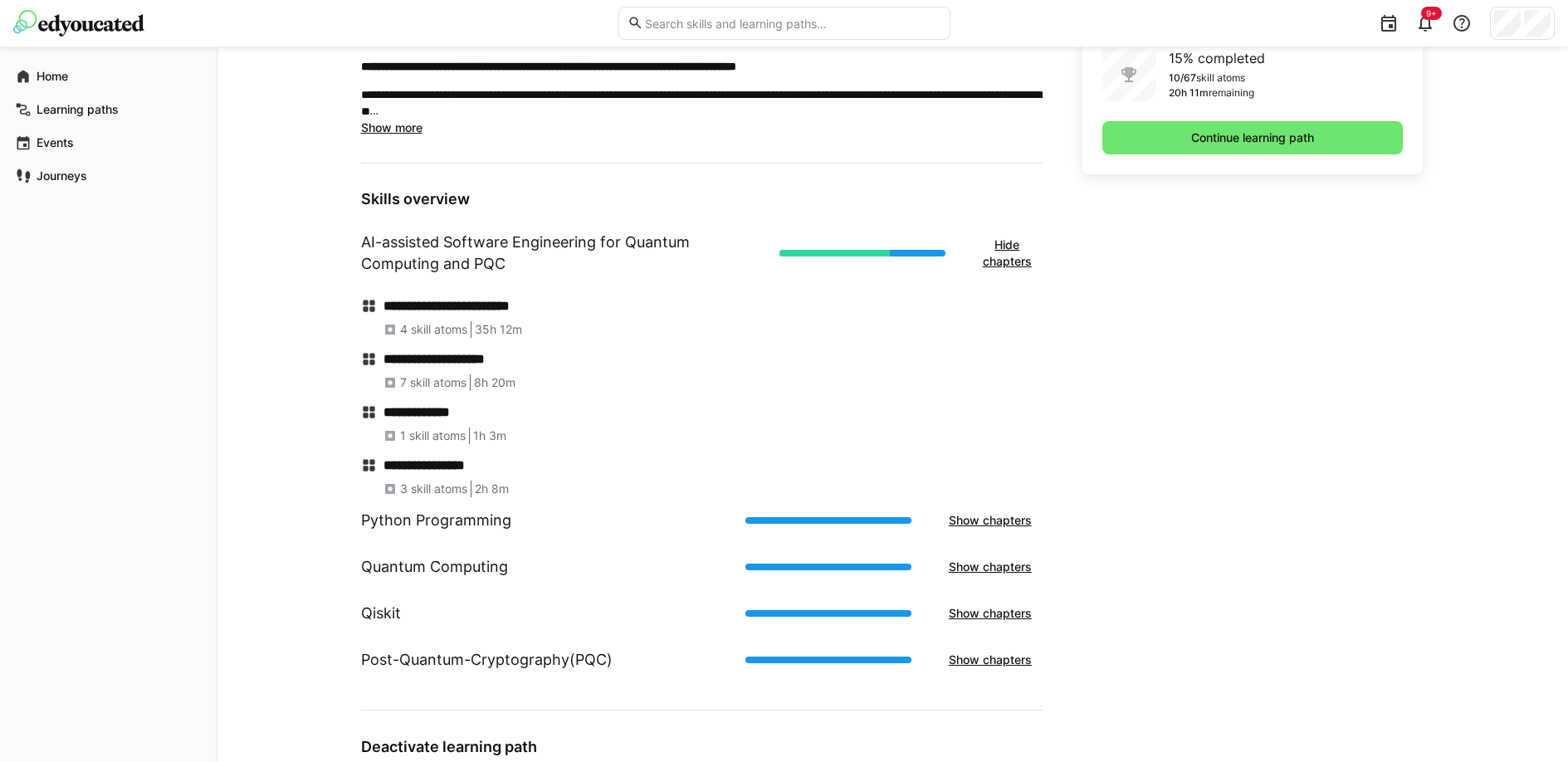
scroll to position [487, 0]
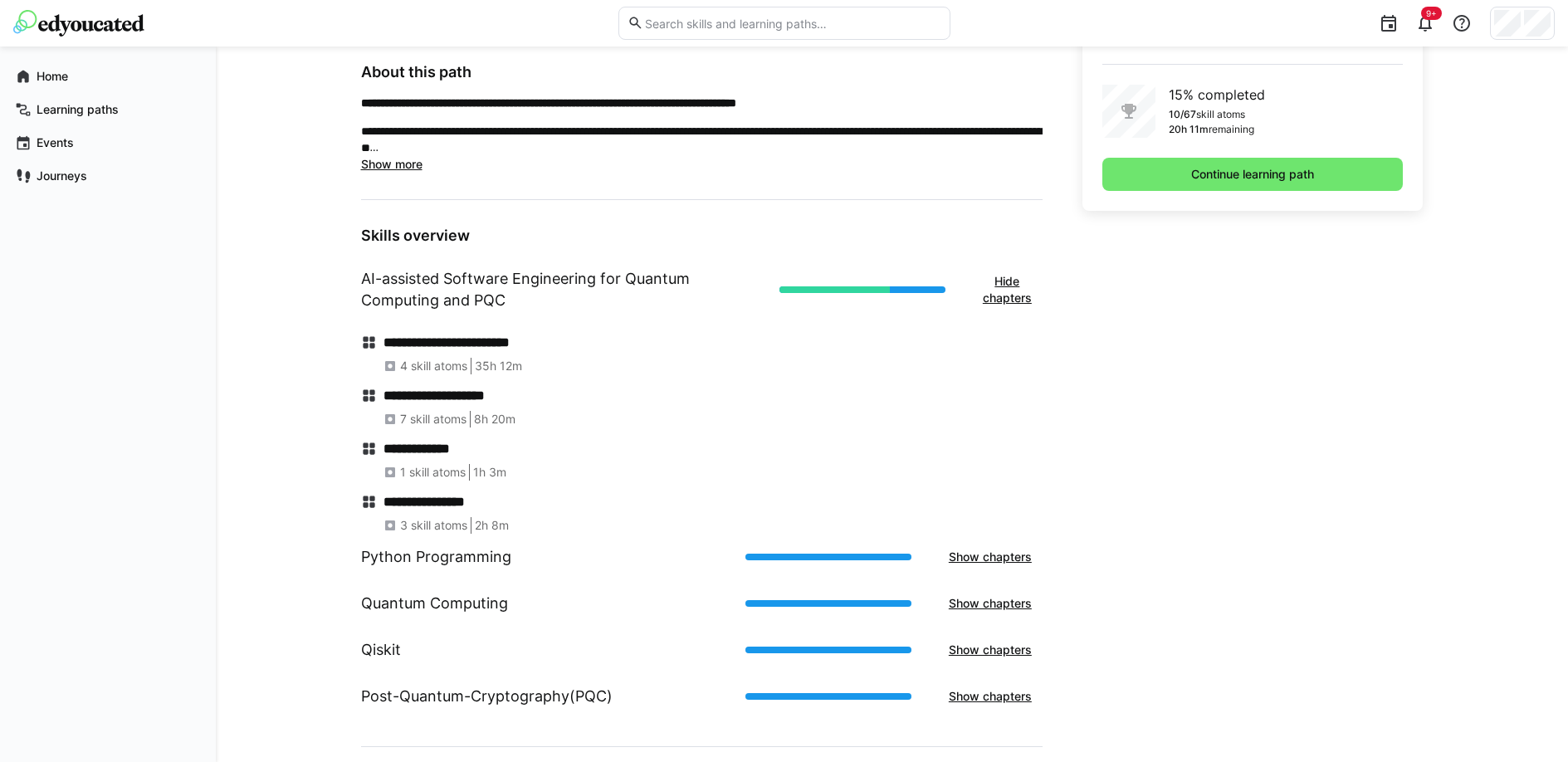
click at [450, 304] on h1 "AI-assisted Software Engineering for Quantum Computing and PQC" at bounding box center [564, 289] width 405 height 43
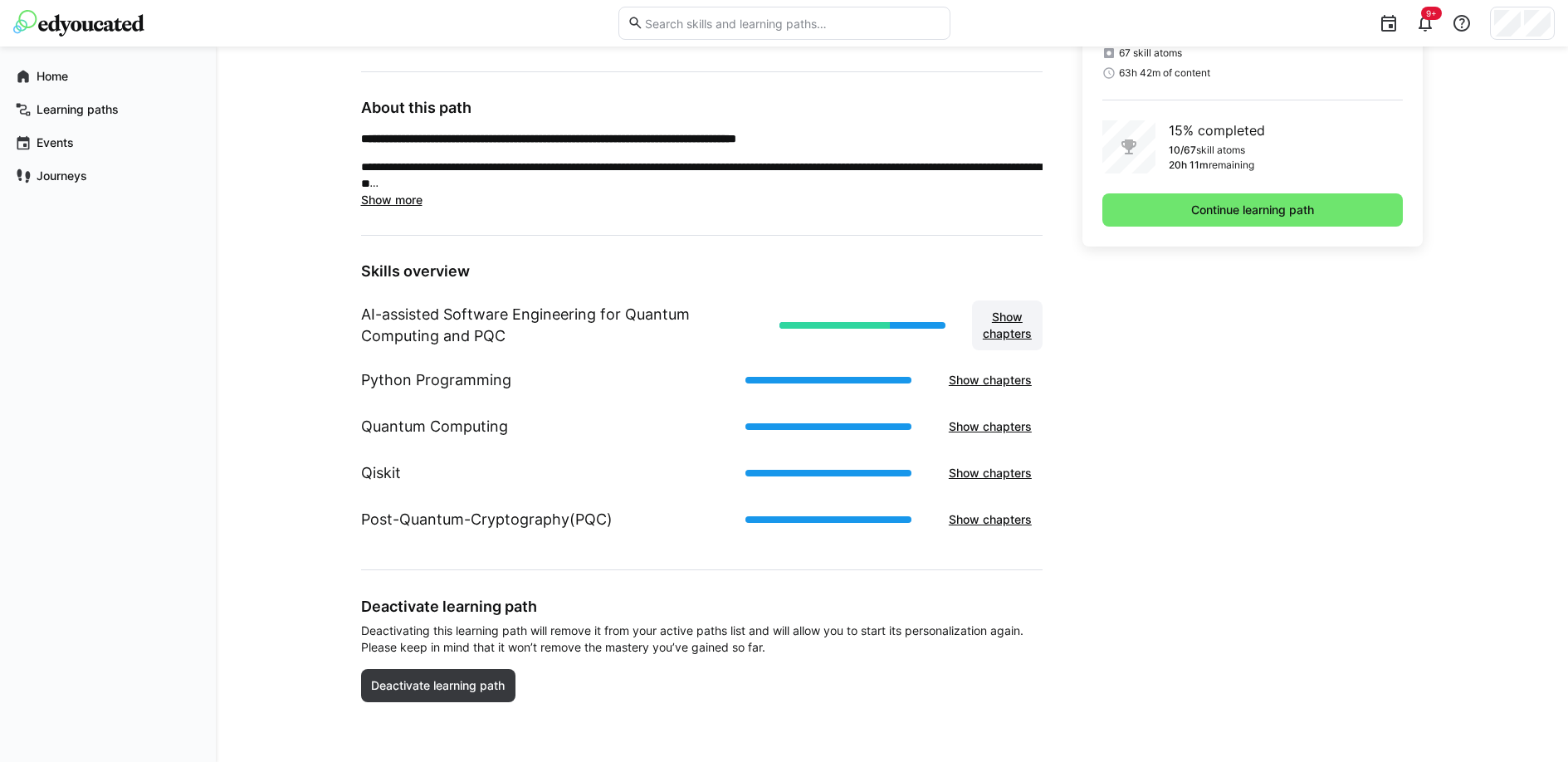
scroll to position [452, 0]
click at [1021, 321] on span "Show chapters" at bounding box center [1007, 325] width 54 height 33
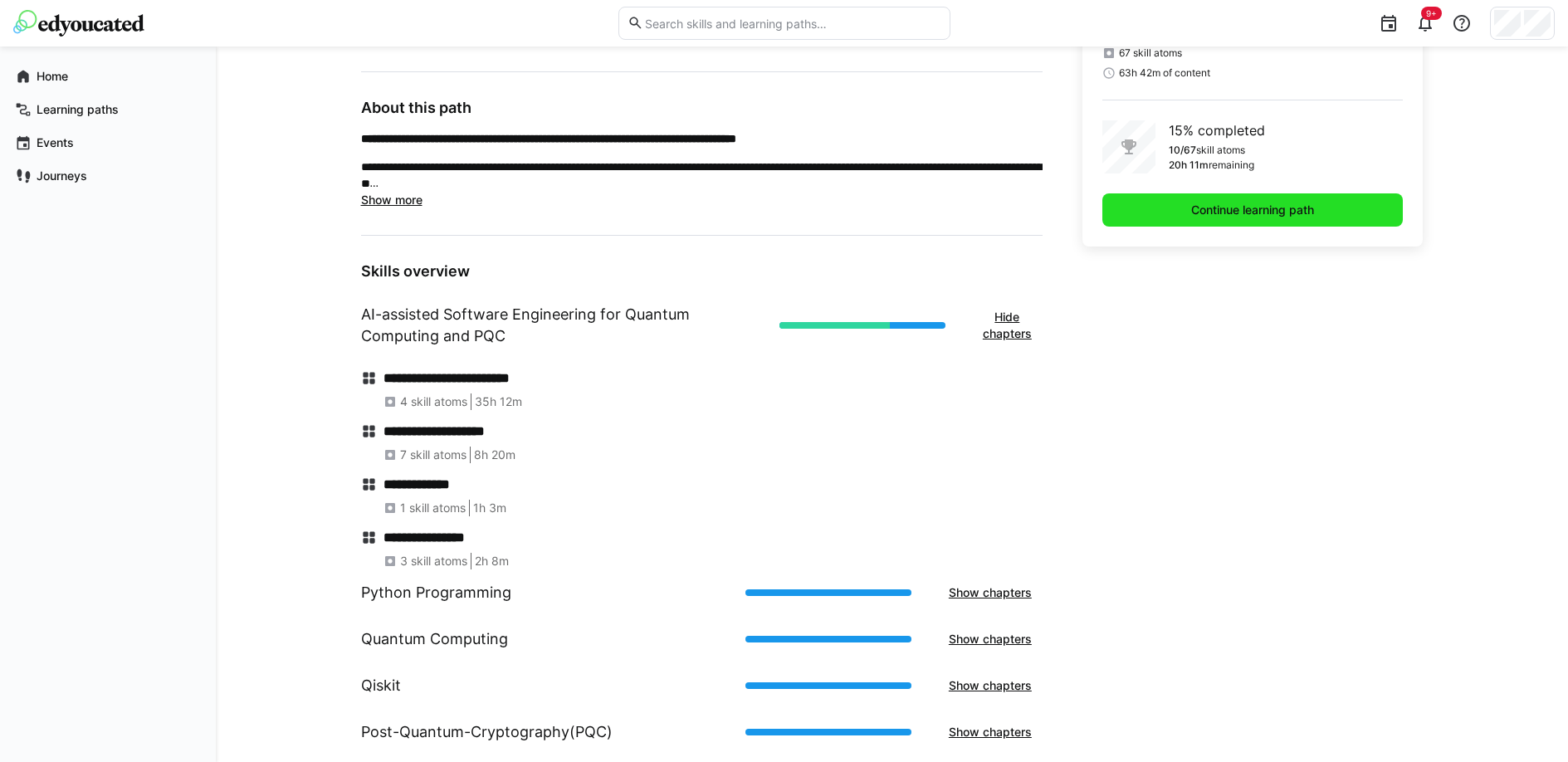
click at [1234, 200] on span "Continue learning path" at bounding box center [1253, 210] width 301 height 33
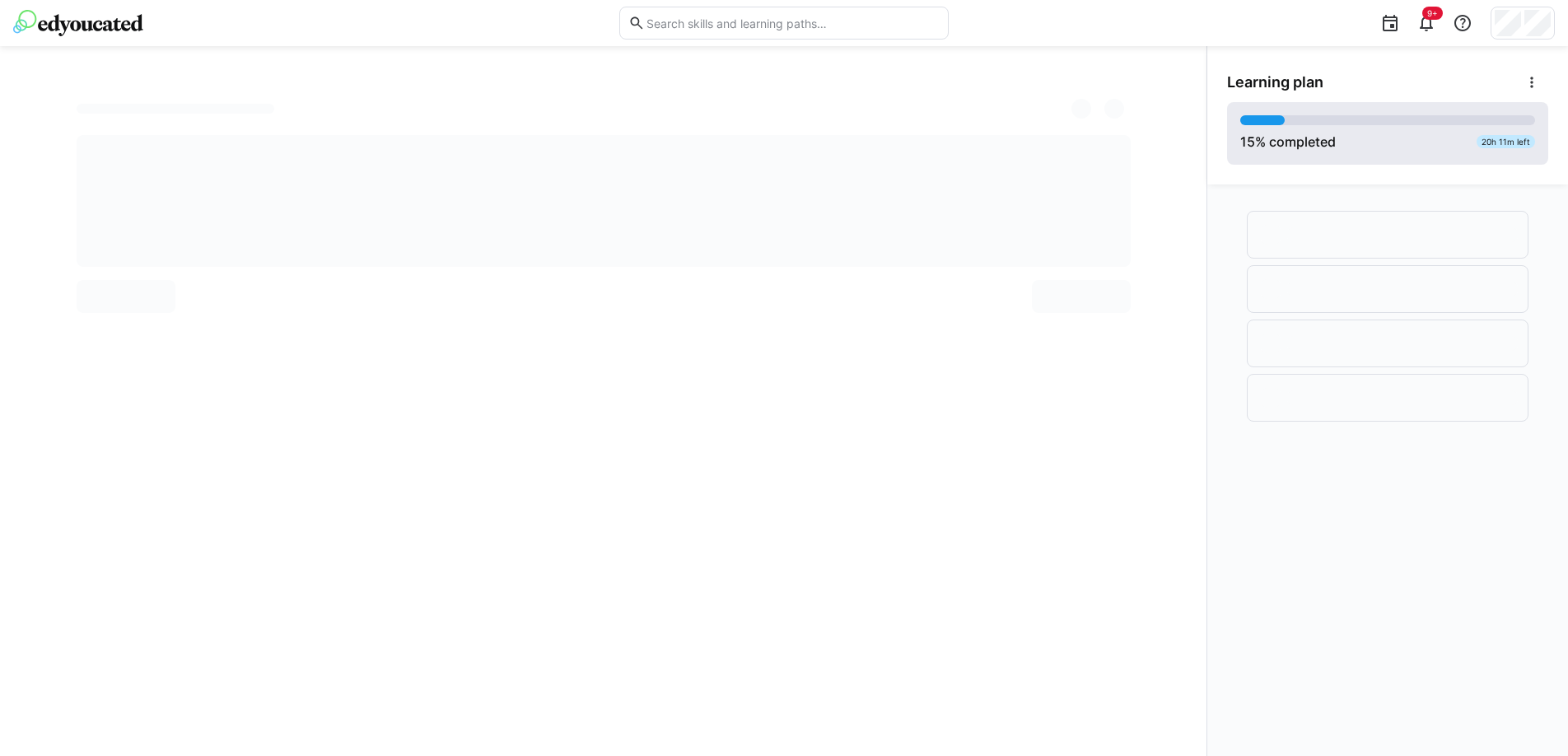
click at [1509, 140] on div "20h 11m left" at bounding box center [1506, 142] width 59 height 14
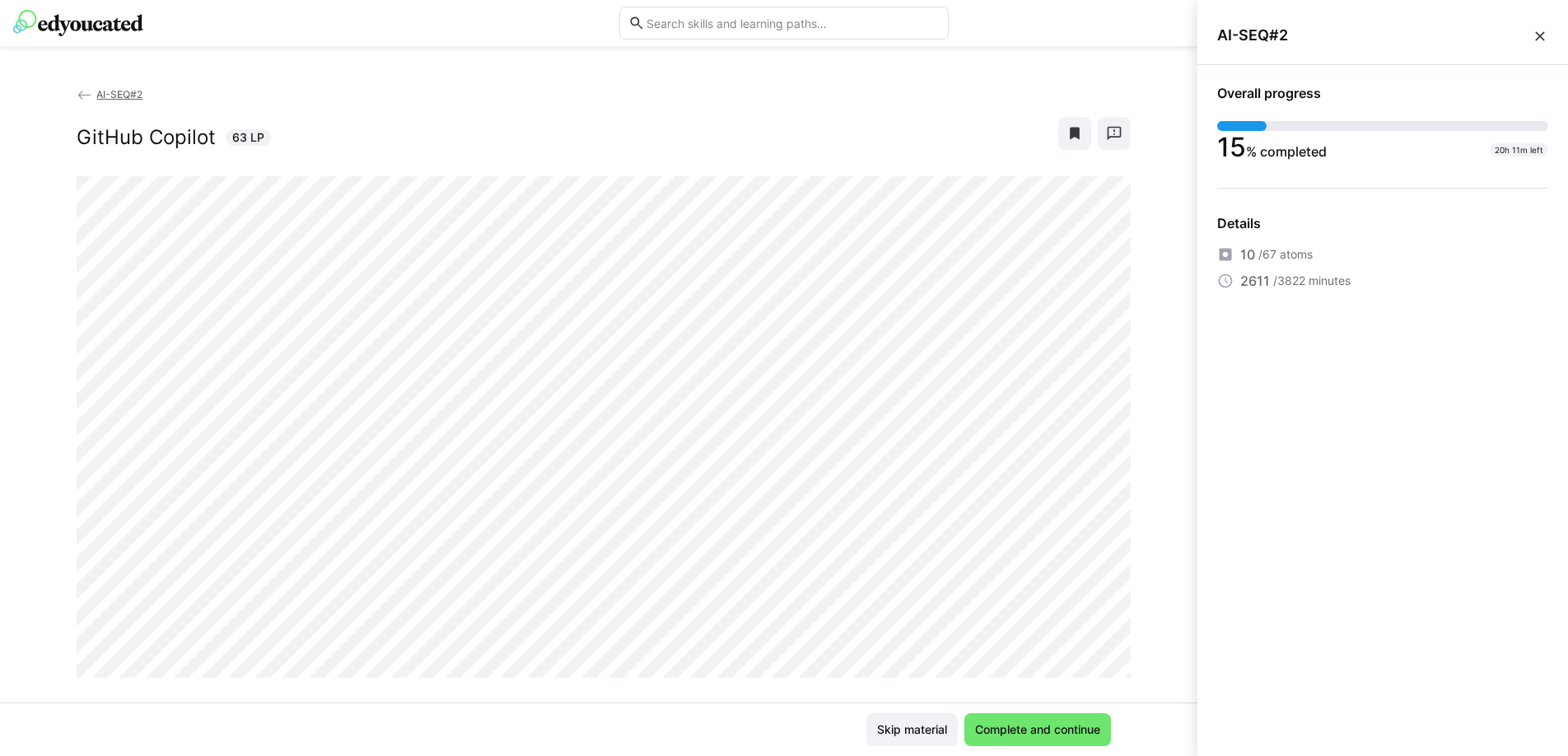
scroll to position [294, 0]
click at [1539, 36] on eds-icon at bounding box center [1540, 36] width 16 height 16
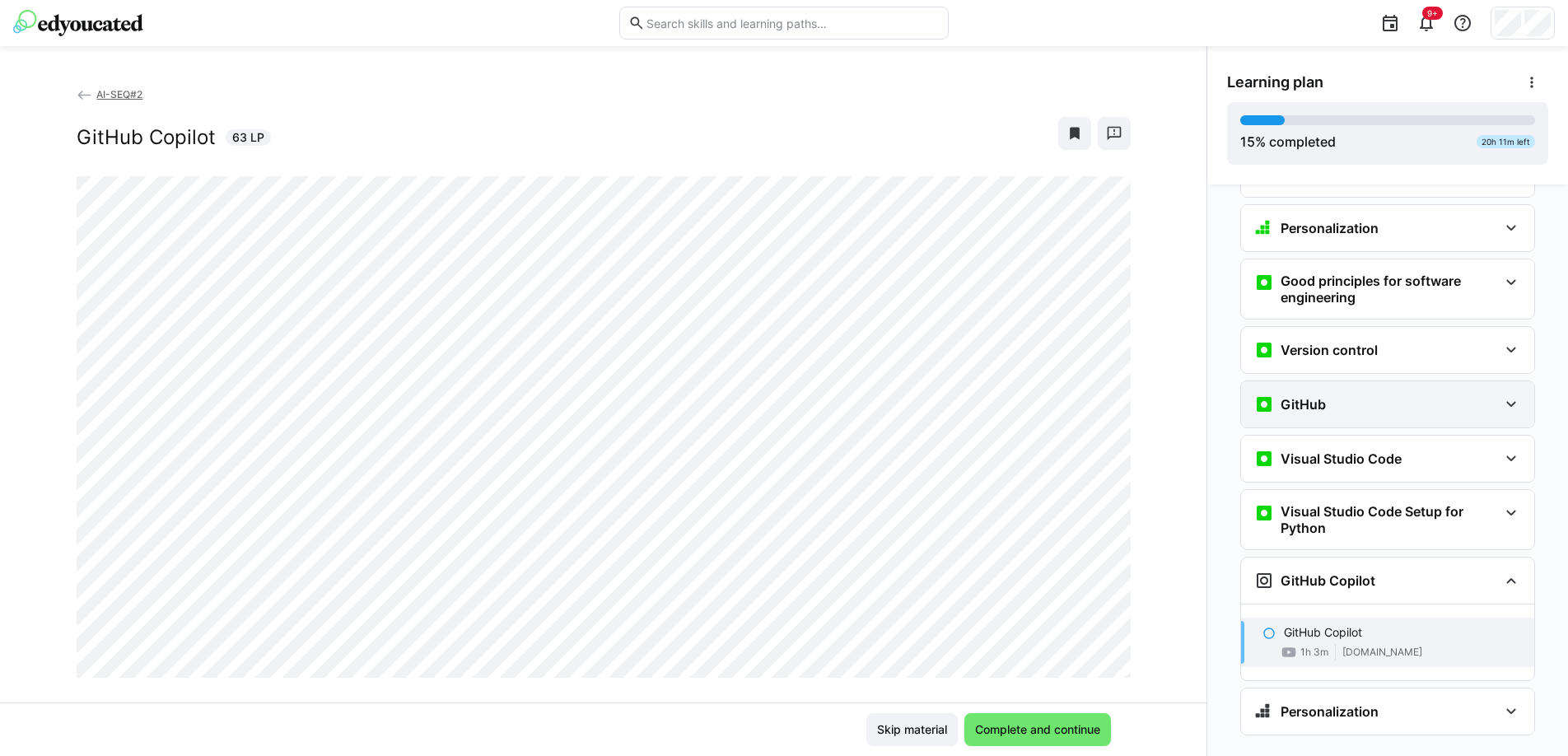
scroll to position [363, 0]
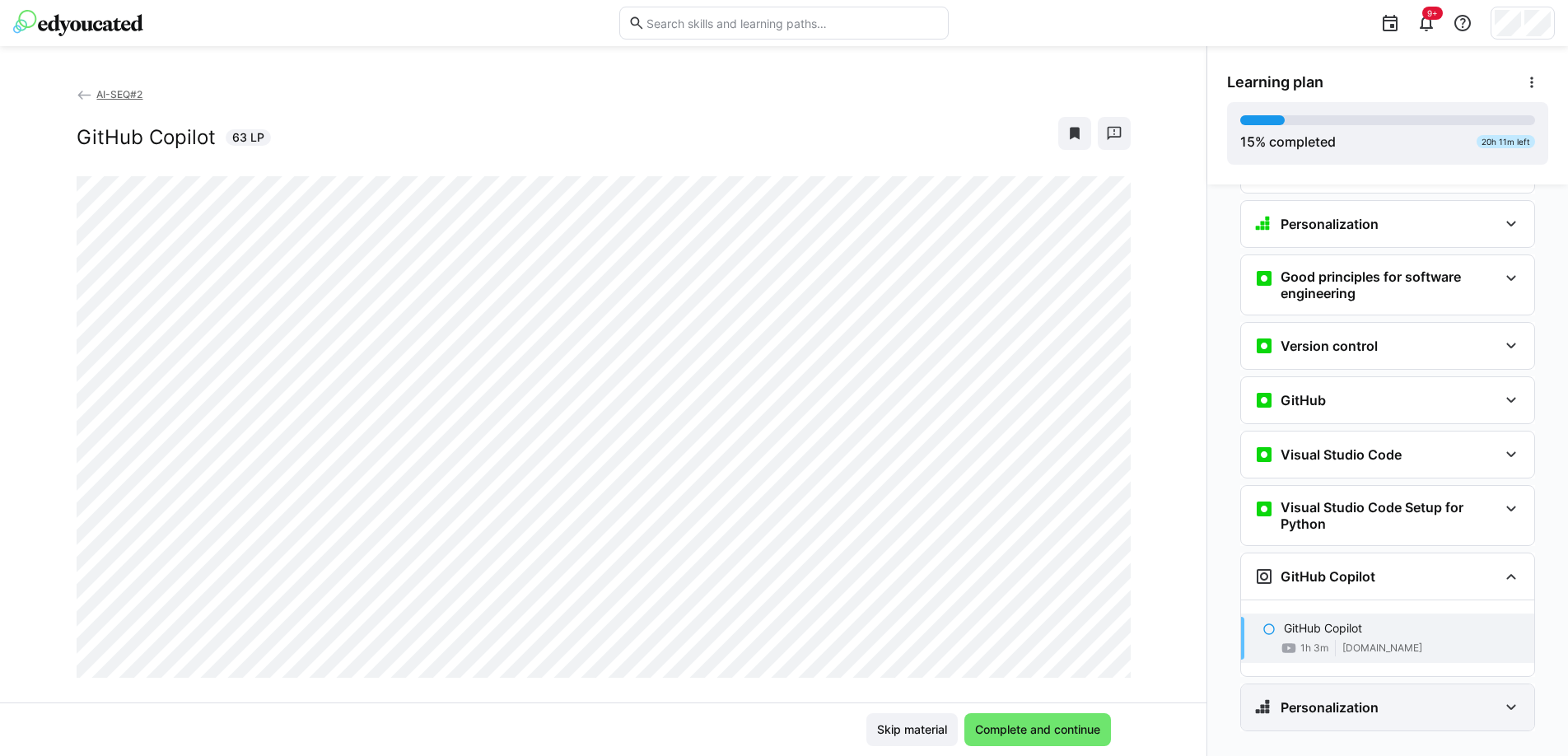
click at [1502, 697] on eds-icon at bounding box center [1511, 707] width 20 height 20
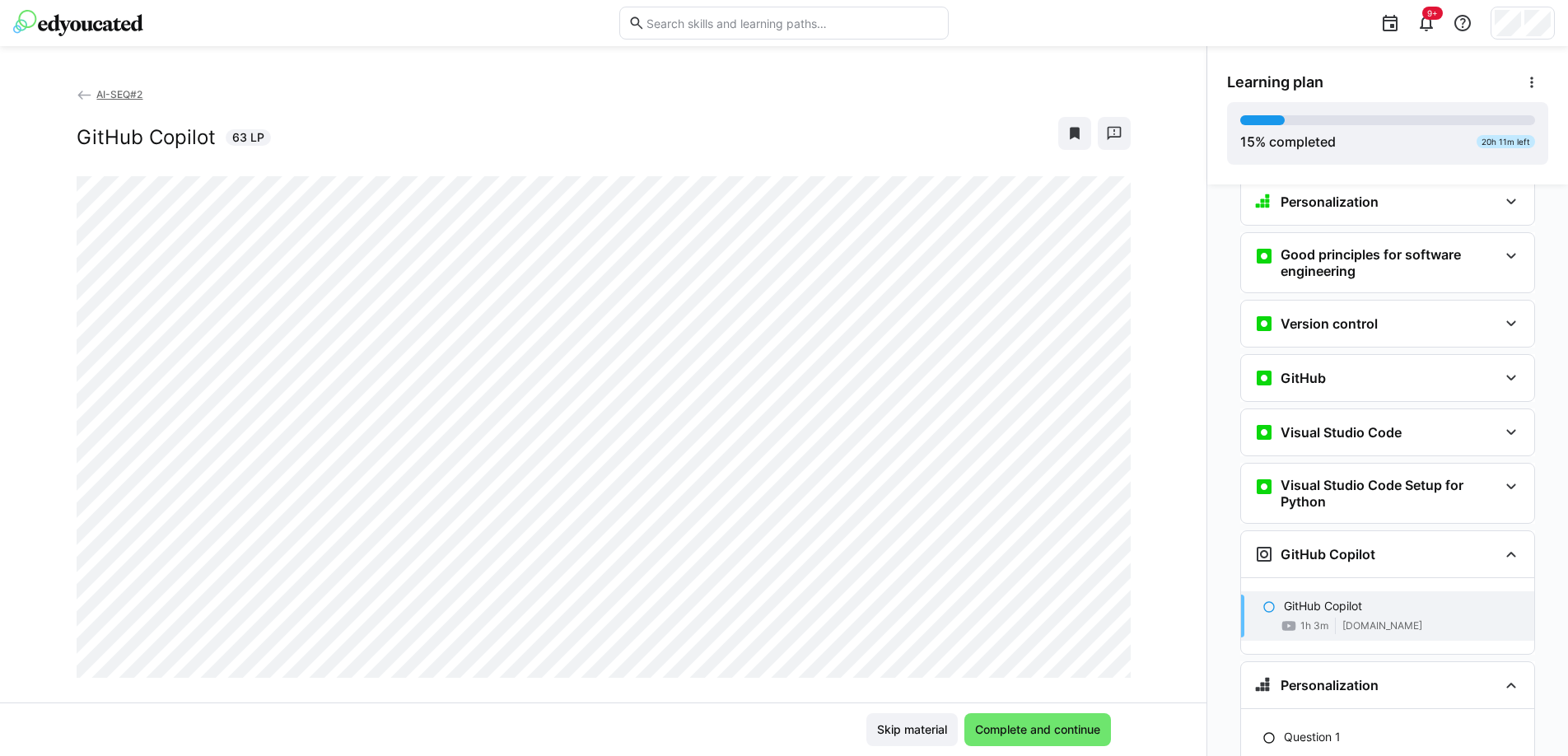
scroll to position [0, 0]
